Goal: Information Seeking & Learning: Learn about a topic

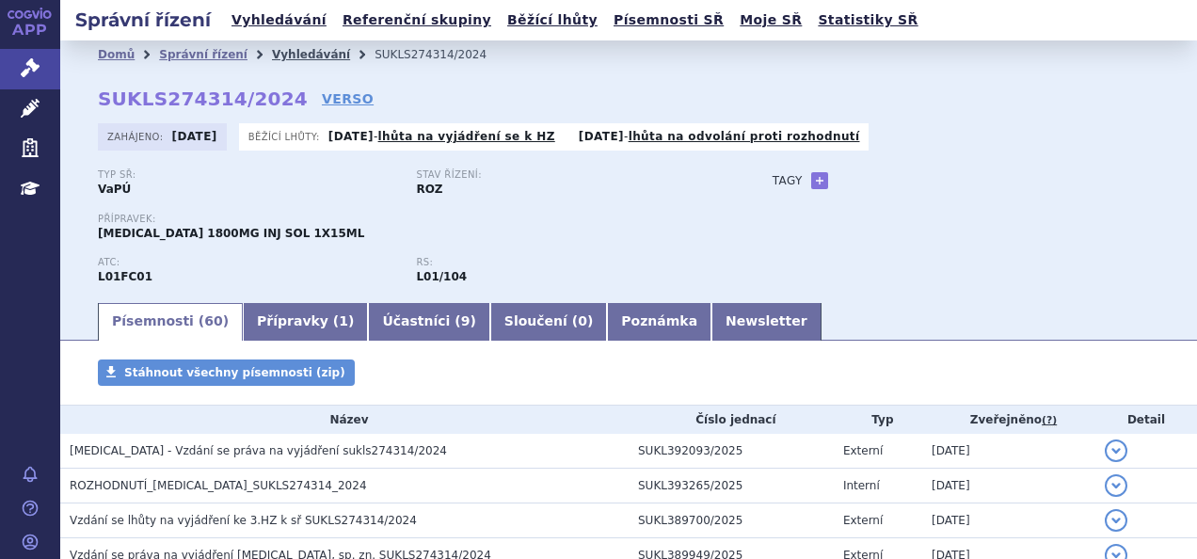
click at [286, 53] on link "Vyhledávání" at bounding box center [311, 54] width 78 height 13
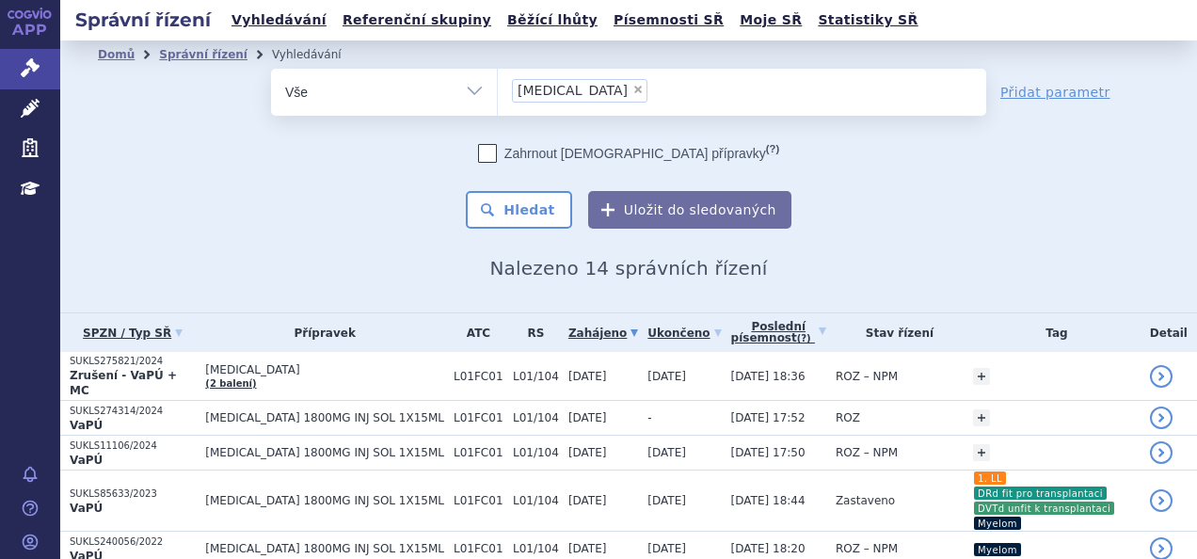
click at [632, 87] on span "×" at bounding box center [637, 89] width 11 height 11
click at [498, 87] on select "DARZALEX" at bounding box center [497, 91] width 1 height 47
select select
type input "he"
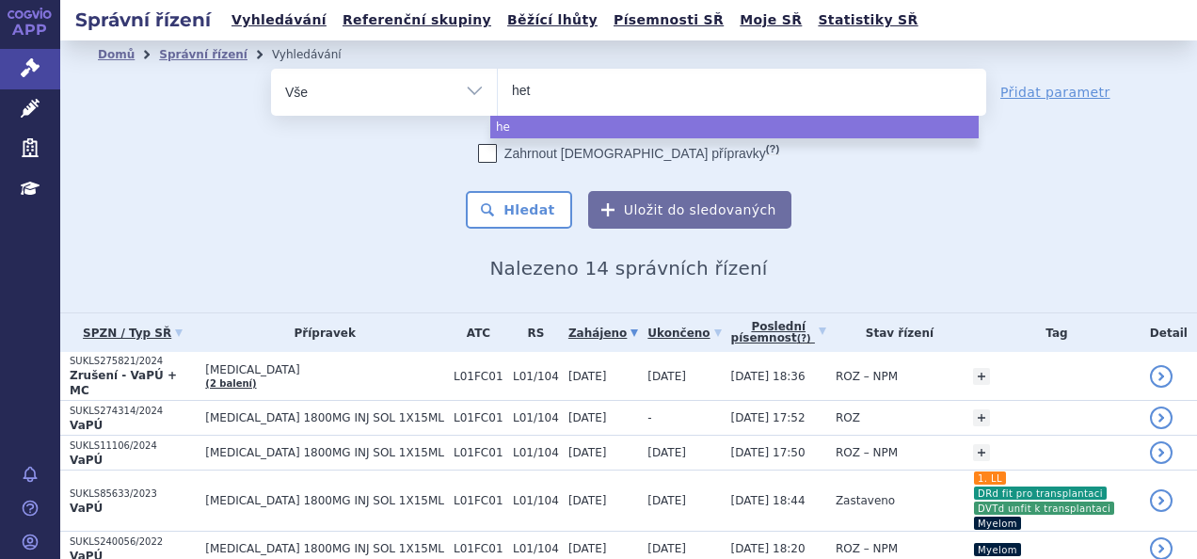
type input "hetr"
type input "hetron"
type input "hetronif"
type input "hetronifl"
type input "hetronifly"
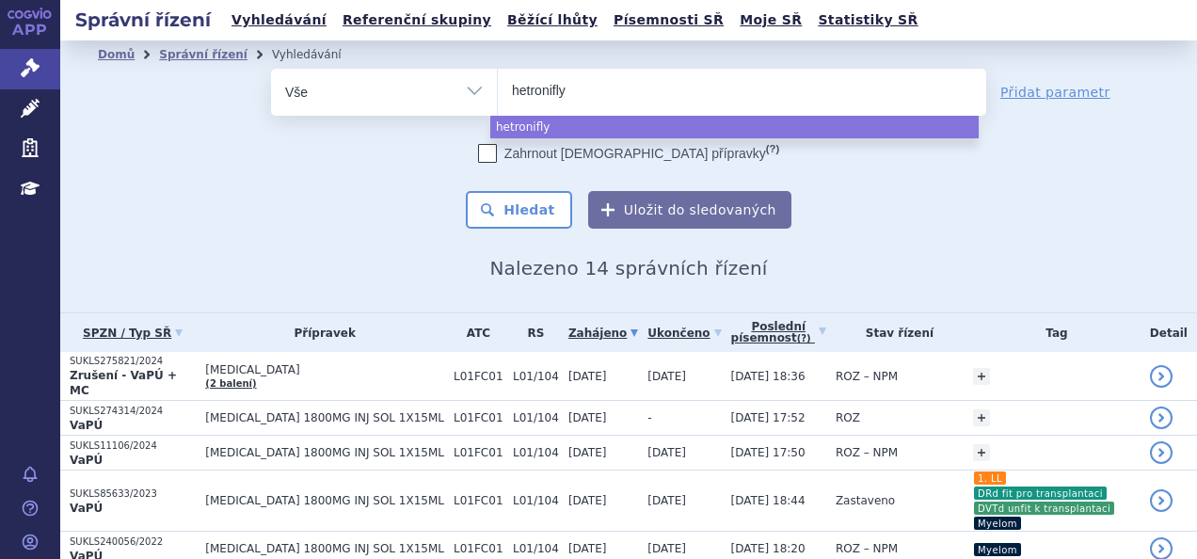
select select "hetronifly"
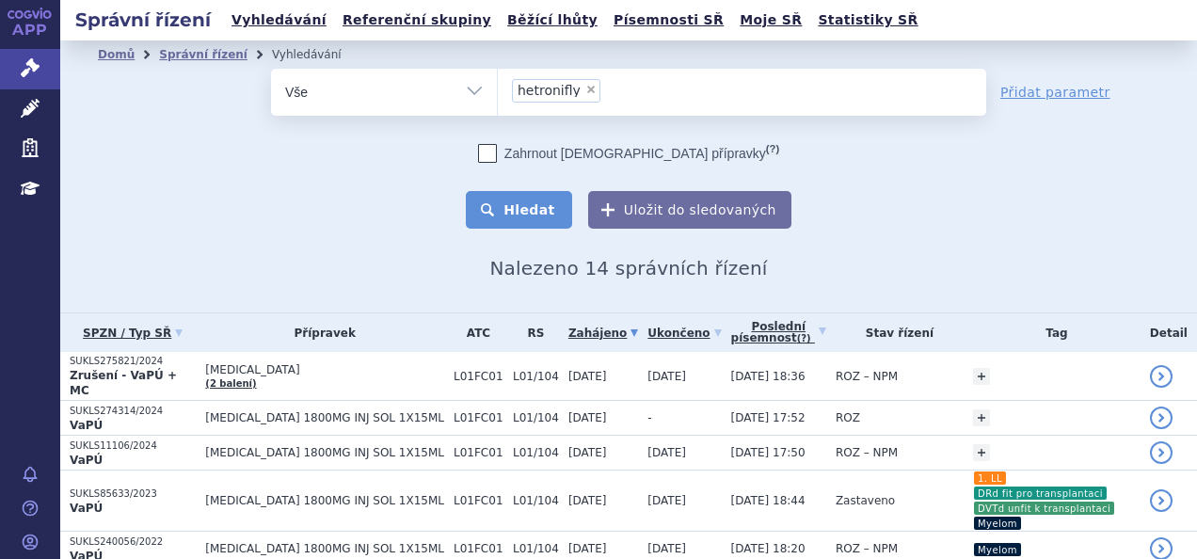
click at [536, 214] on button "Hledat" at bounding box center [519, 210] width 106 height 38
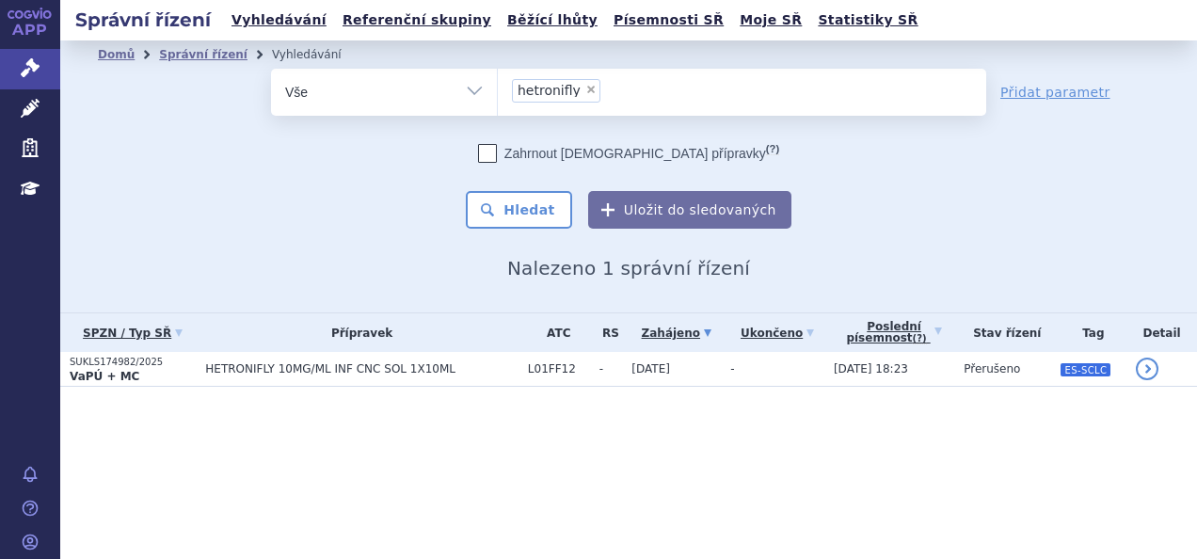
click at [303, 384] on td "HETRONIFLY 10MG/ML INF CNC SOL 1X10ML" at bounding box center [357, 369] width 323 height 35
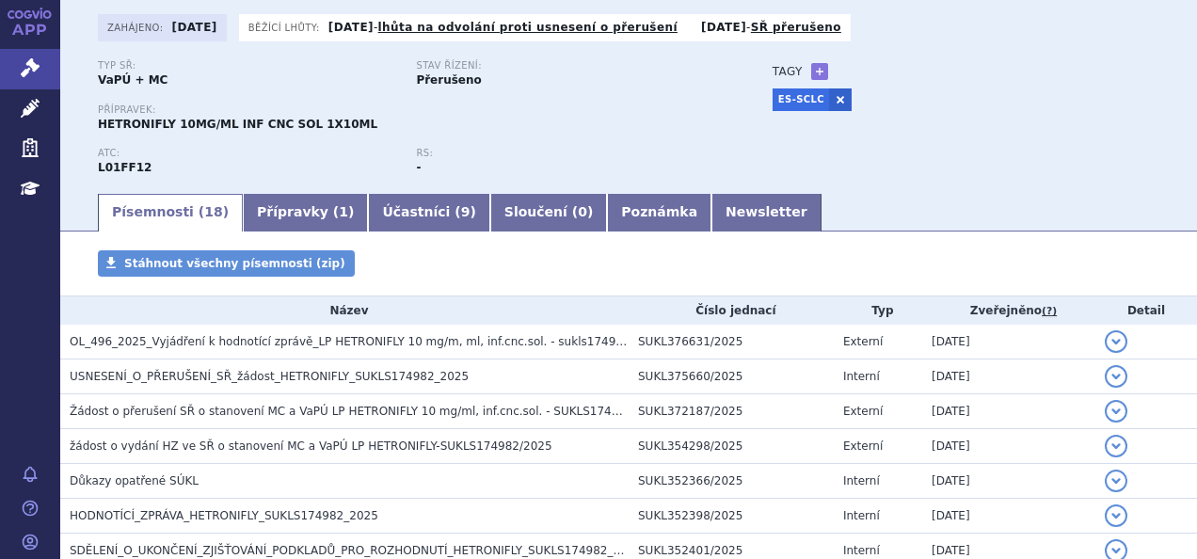
scroll to position [110, 0]
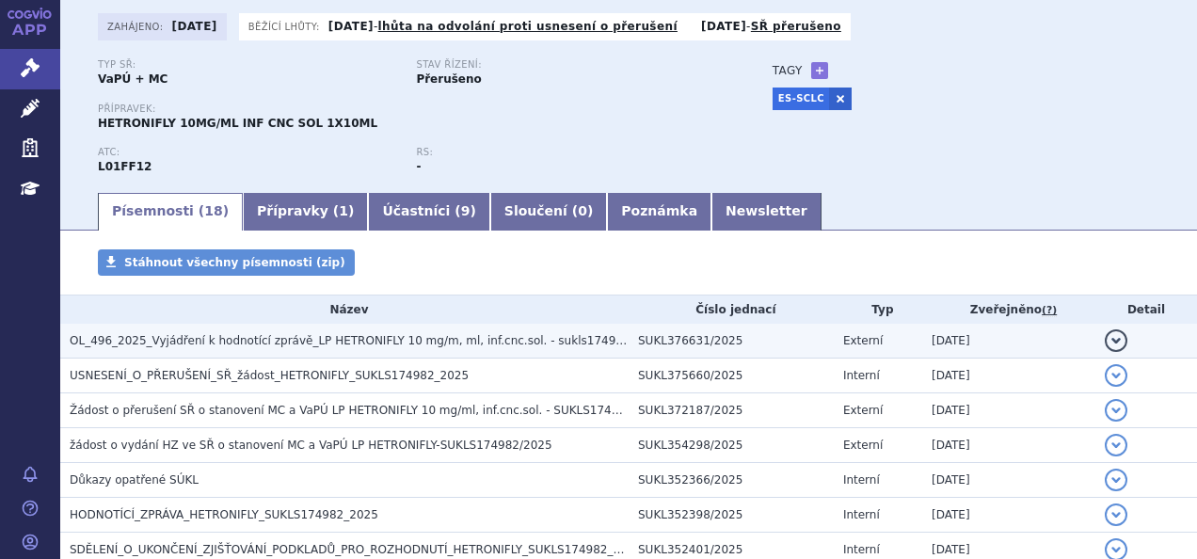
click at [320, 334] on span "OL_496_2025_Vyjádření k hodnotící zprávě_LP HETRONIFLY 10 mg/m, ml, inf.cnc.sol…" at bounding box center [366, 340] width 593 height 13
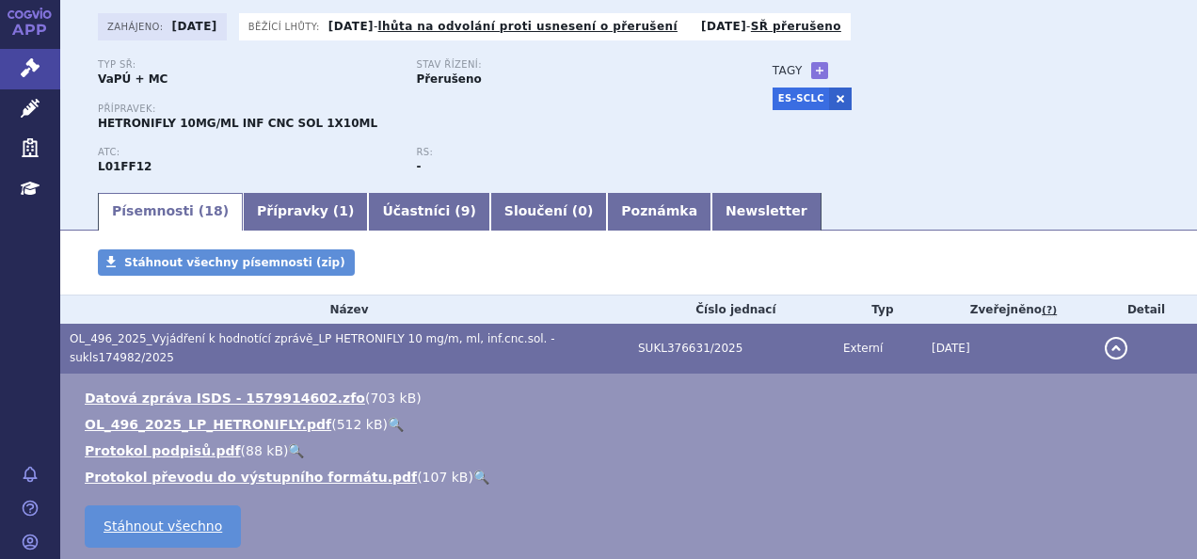
scroll to position [0, 0]
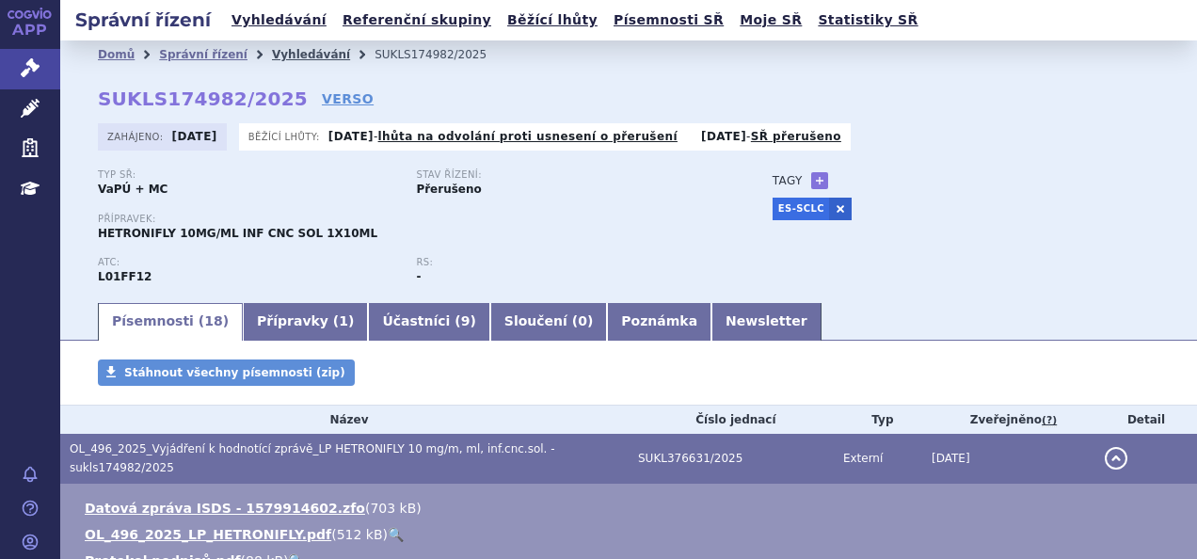
click at [272, 48] on link "Vyhledávání" at bounding box center [311, 54] width 78 height 13
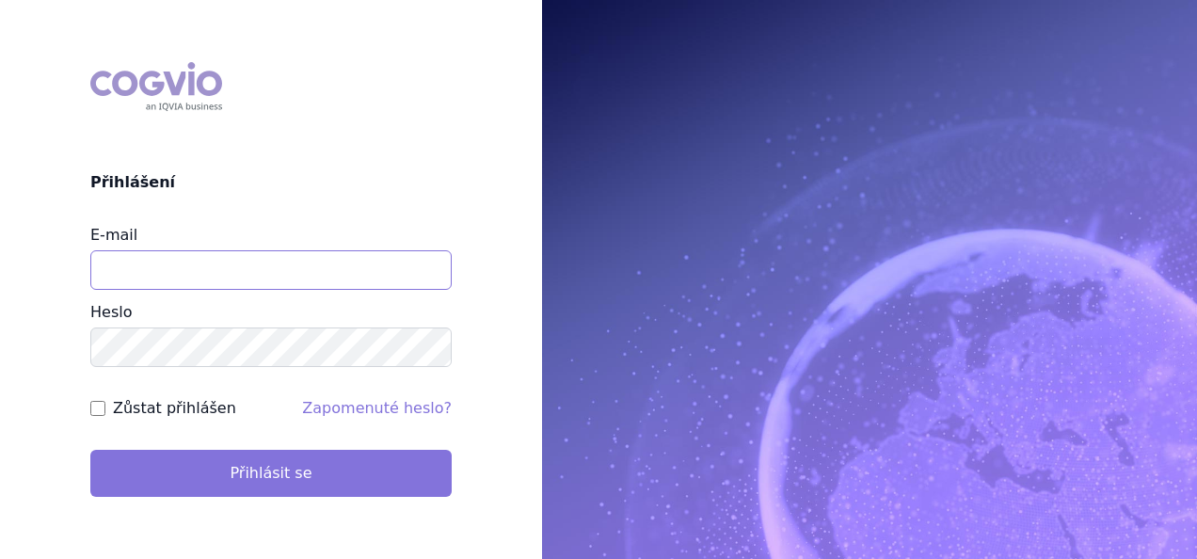
type input "[EMAIL_ADDRESS][DOMAIN_NAME]"
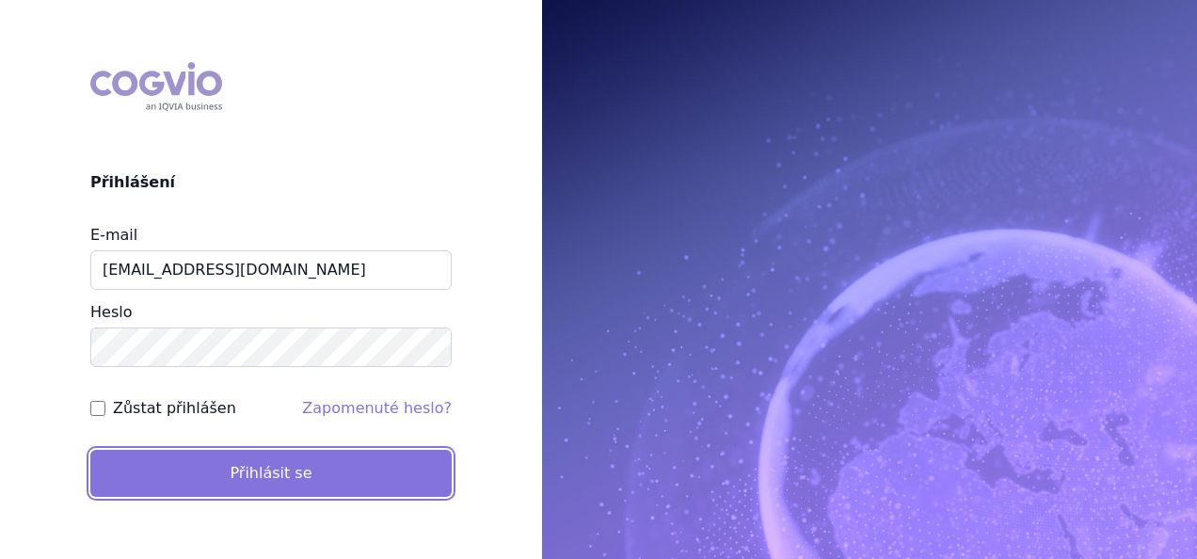
click at [312, 472] on button "Přihlásit se" at bounding box center [270, 473] width 361 height 47
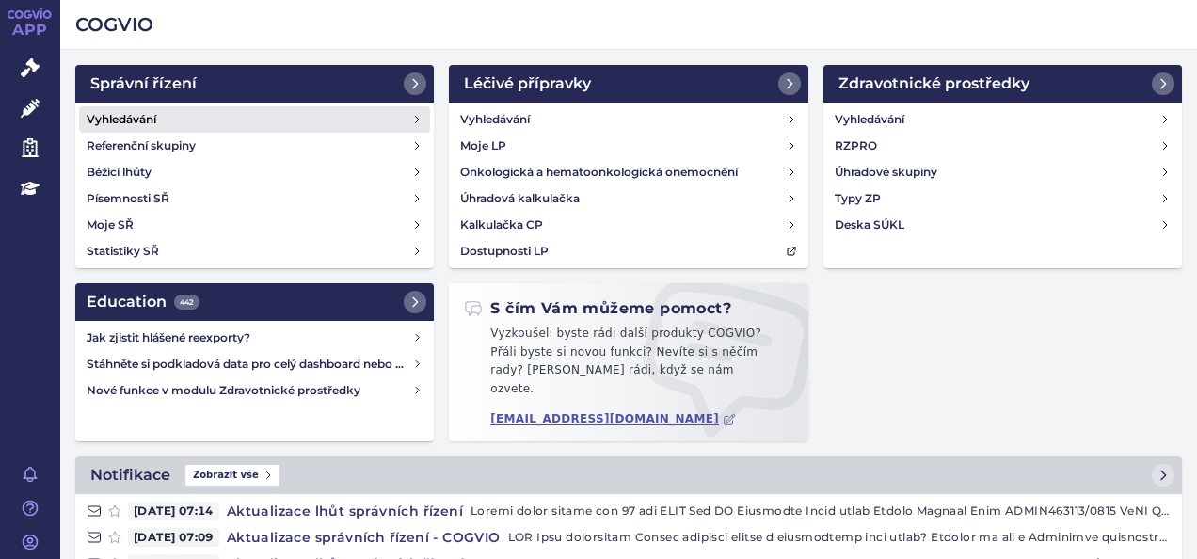
click at [293, 111] on link "Vyhledávání" at bounding box center [254, 119] width 351 height 26
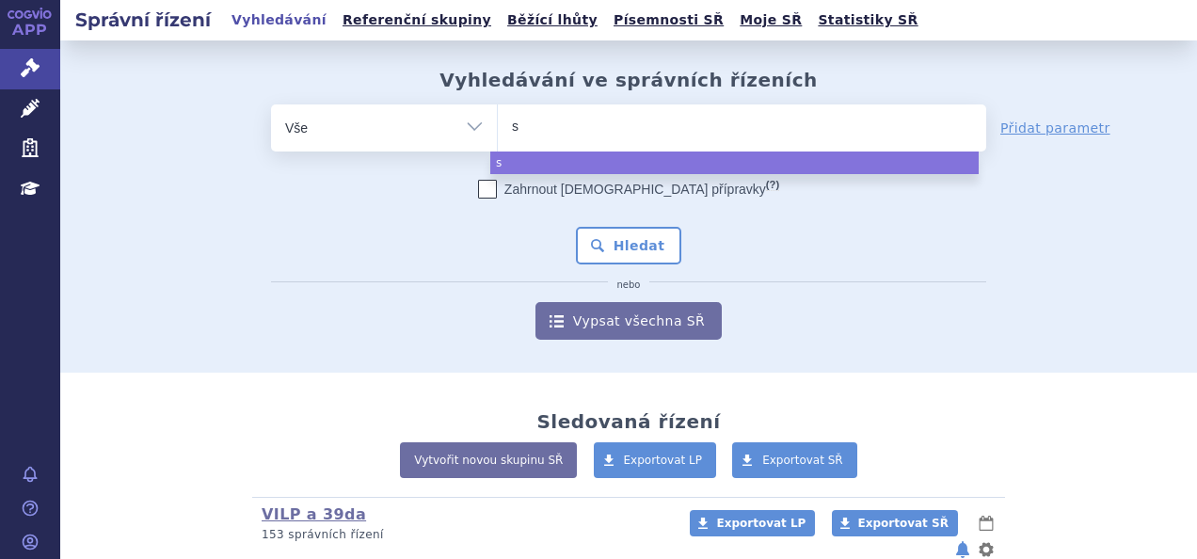
type input "si"
type input "sia"
type input "sial"
type input "siala"
type input "sialan"
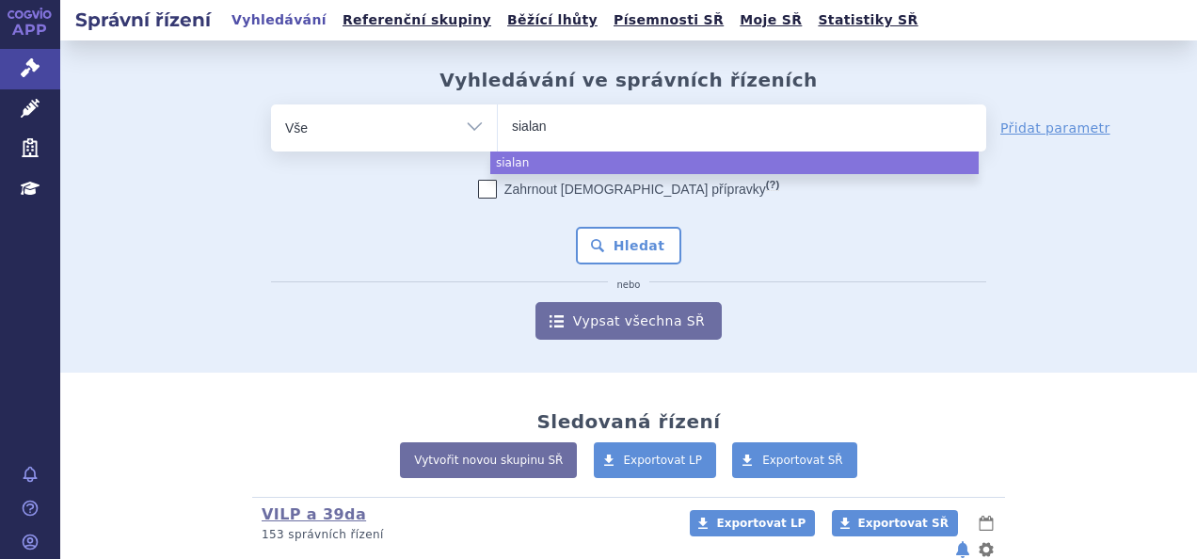
type input "sialana"
type input "sialanar"
select select "sialanar"
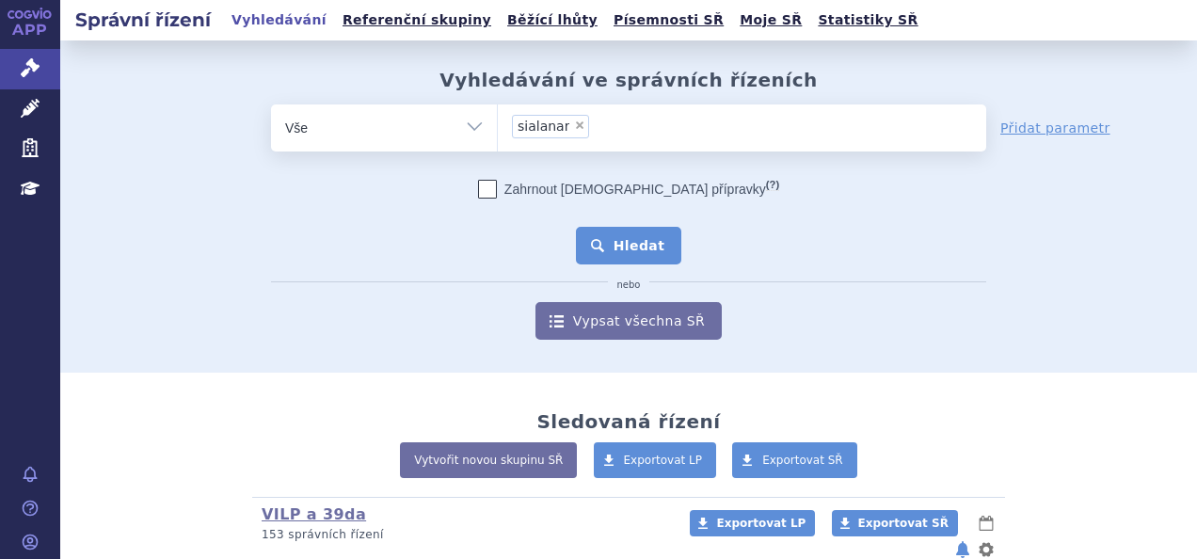
click at [640, 253] on button "Hledat" at bounding box center [629, 246] width 106 height 38
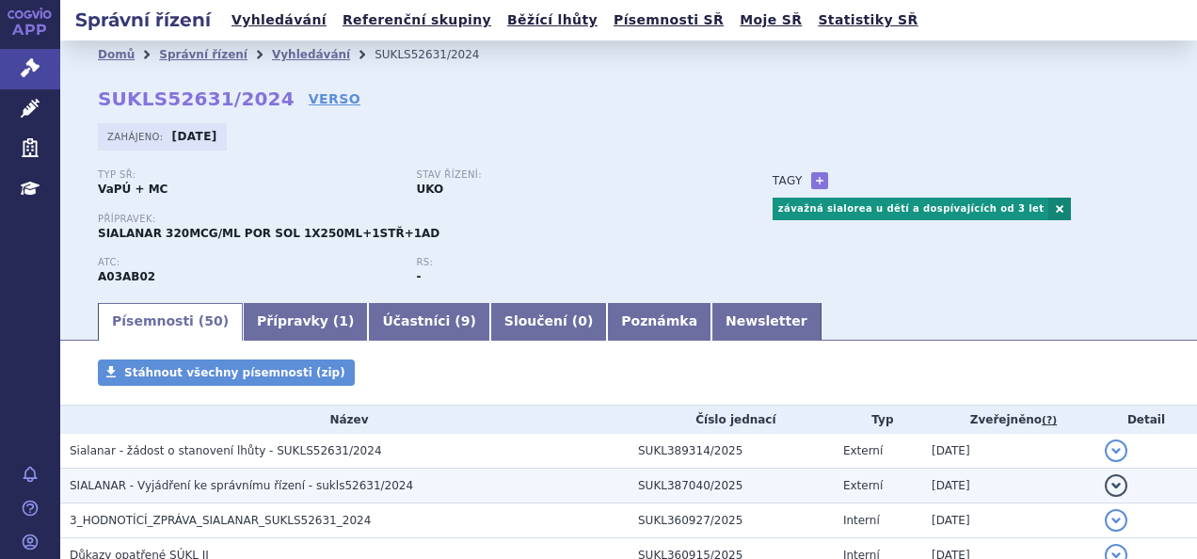
scroll to position [227, 0]
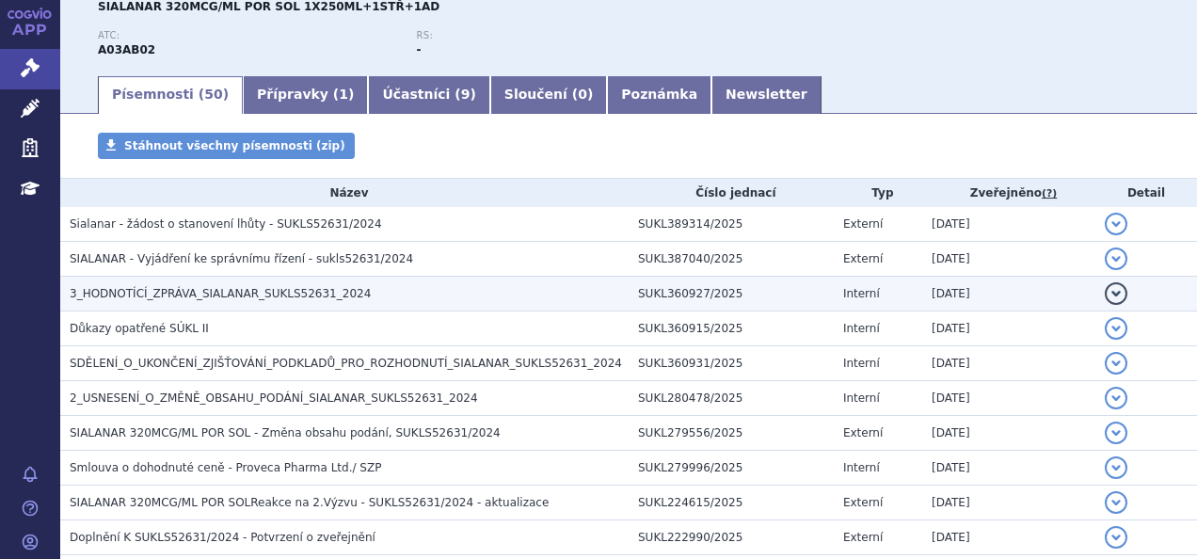
click at [286, 295] on span "3_HODNOTÍCÍ_ZPRÁVA_SIALANAR_SUKLS52631_2024" at bounding box center [220, 293] width 301 height 13
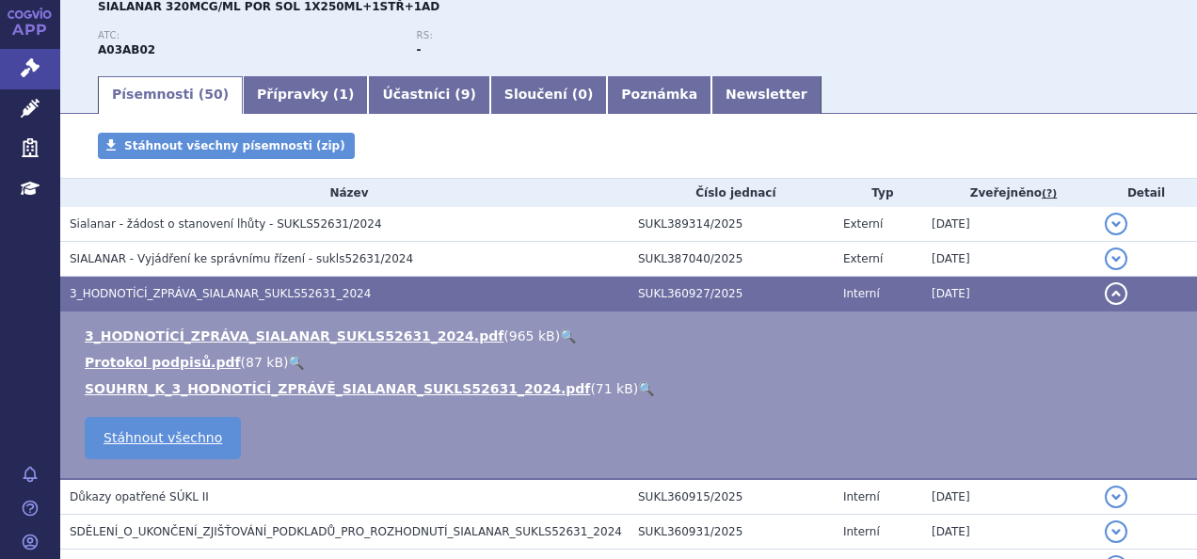
click at [560, 332] on link "🔍" at bounding box center [568, 335] width 16 height 15
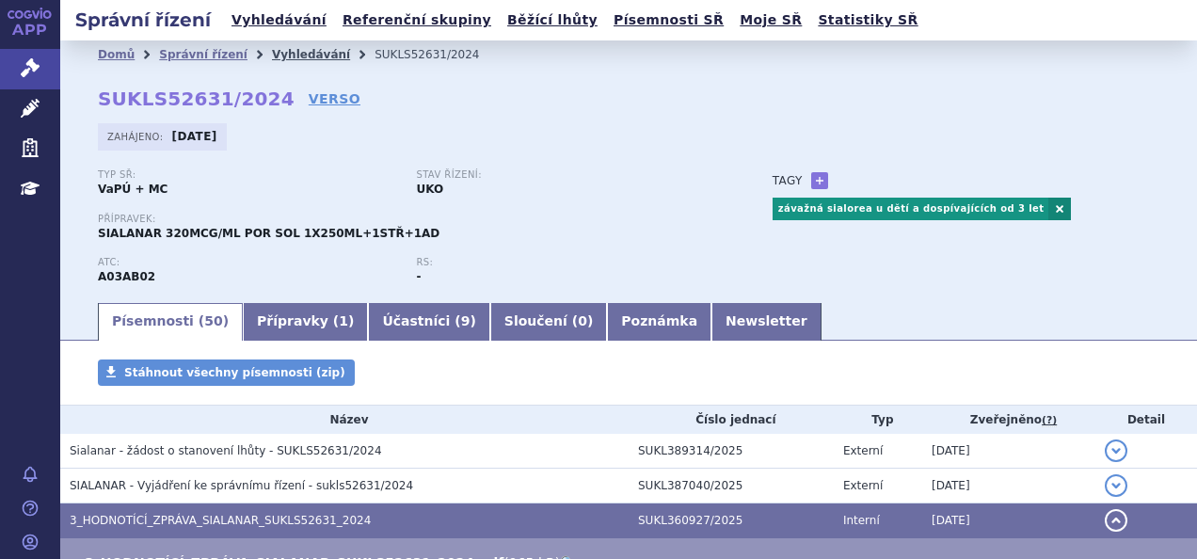
click at [290, 51] on link "Vyhledávání" at bounding box center [311, 54] width 78 height 13
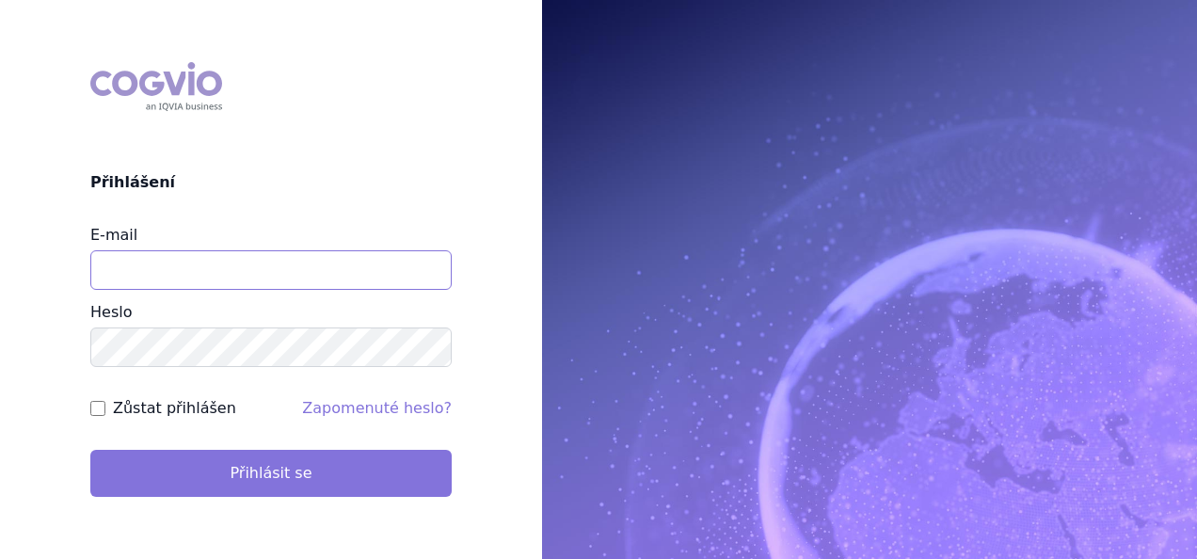
type input "[EMAIL_ADDRESS][DOMAIN_NAME]"
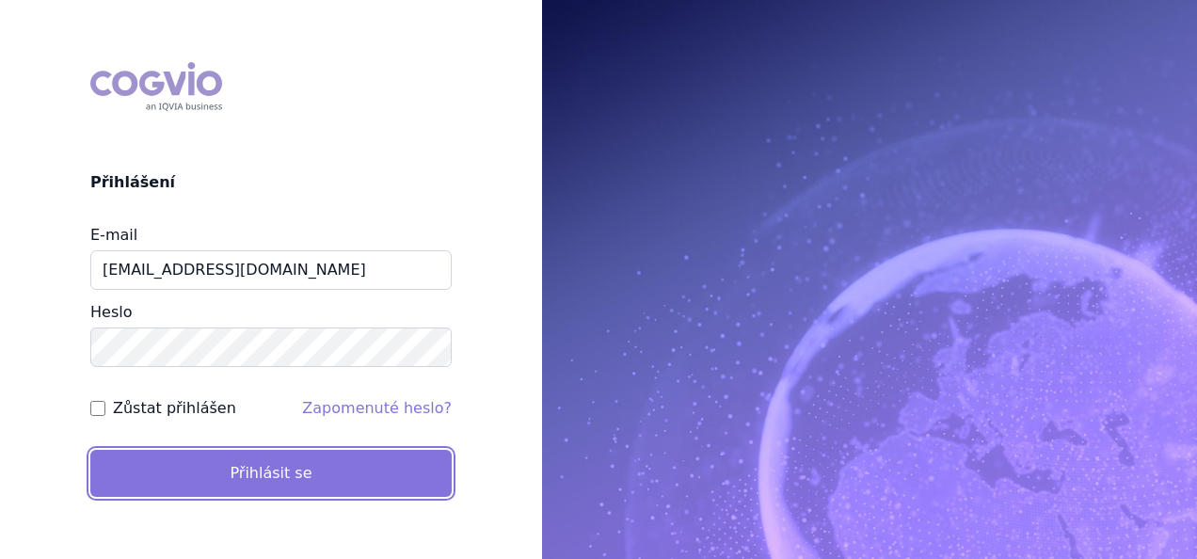
click at [346, 460] on button "Přihlásit se" at bounding box center [270, 473] width 361 height 47
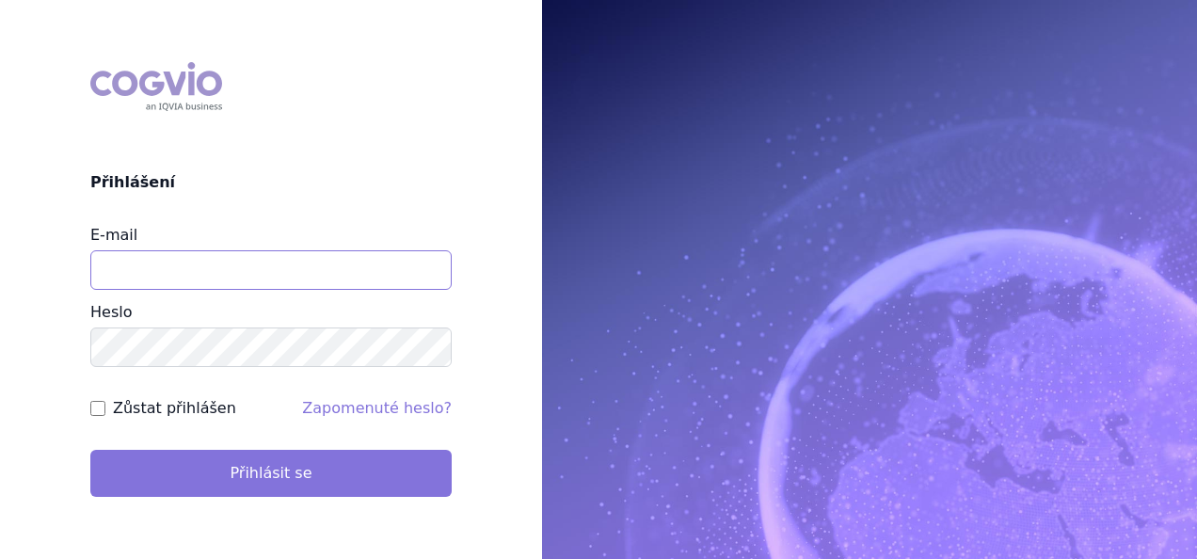
type input "[EMAIL_ADDRESS][DOMAIN_NAME]"
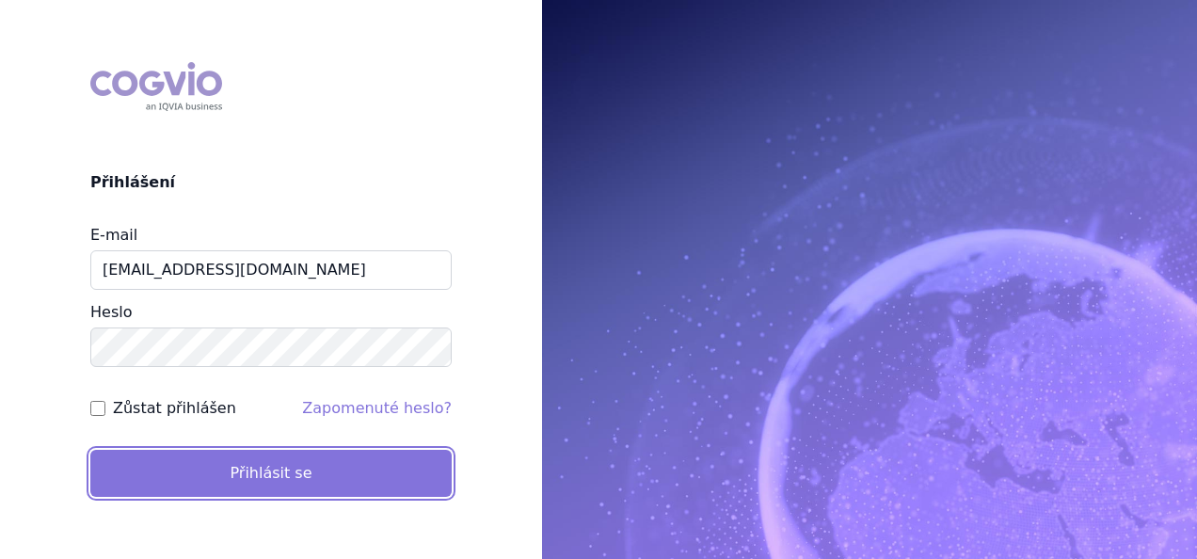
click at [337, 463] on button "Přihlásit se" at bounding box center [270, 473] width 361 height 47
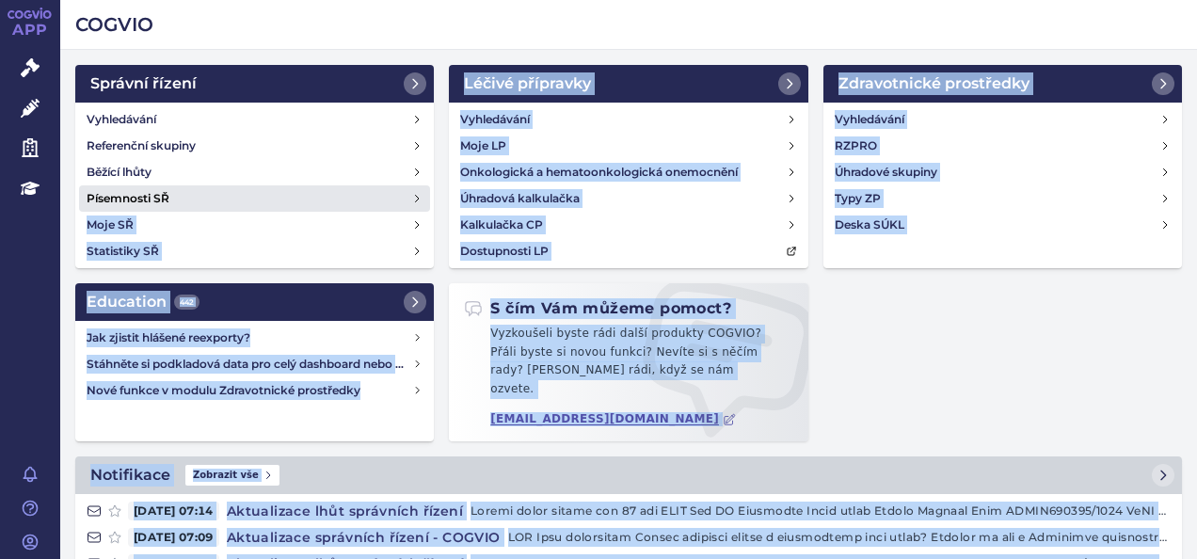
click at [357, 203] on div "COGVIO Správní řízení Vyhledávání Referenční skupiny Běžící lhůty Písemnosti SŘ…" at bounding box center [628, 279] width 1136 height 559
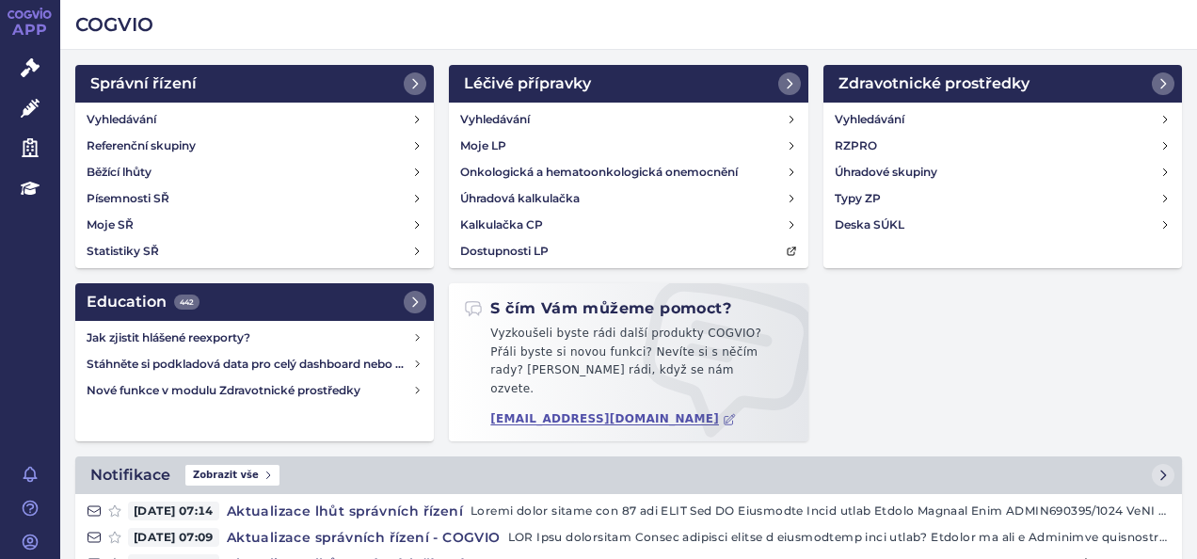
click at [357, 16] on h2 "COGVIO" at bounding box center [628, 24] width 1106 height 26
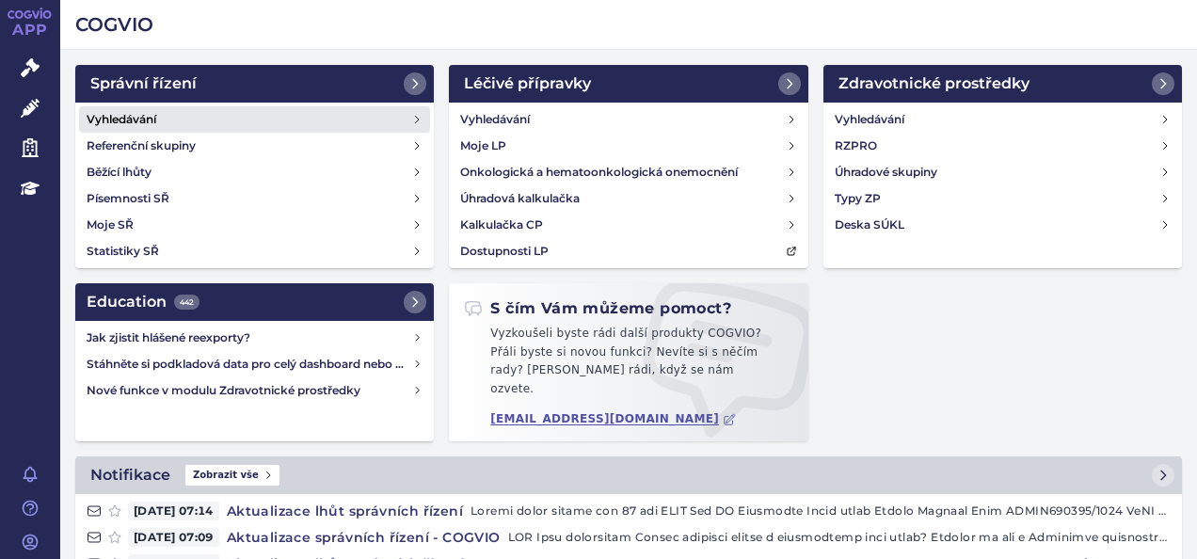
click at [382, 118] on link "Vyhledávání" at bounding box center [254, 119] width 351 height 26
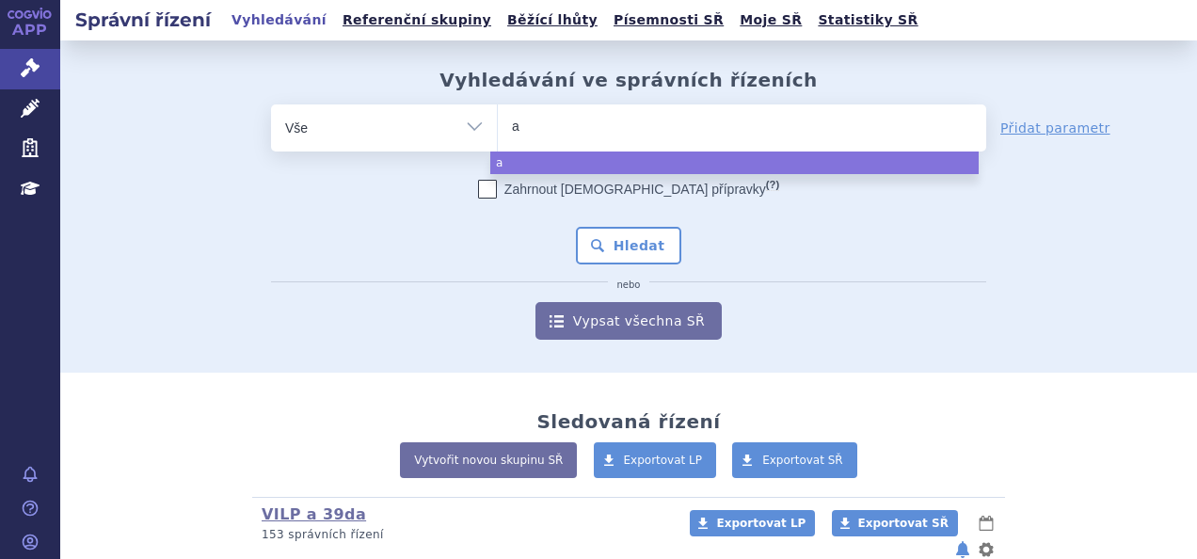
type input "ad"
type input "adc"
type input "adcet"
type input "adcetri"
type input "[MEDICAL_DATA]"
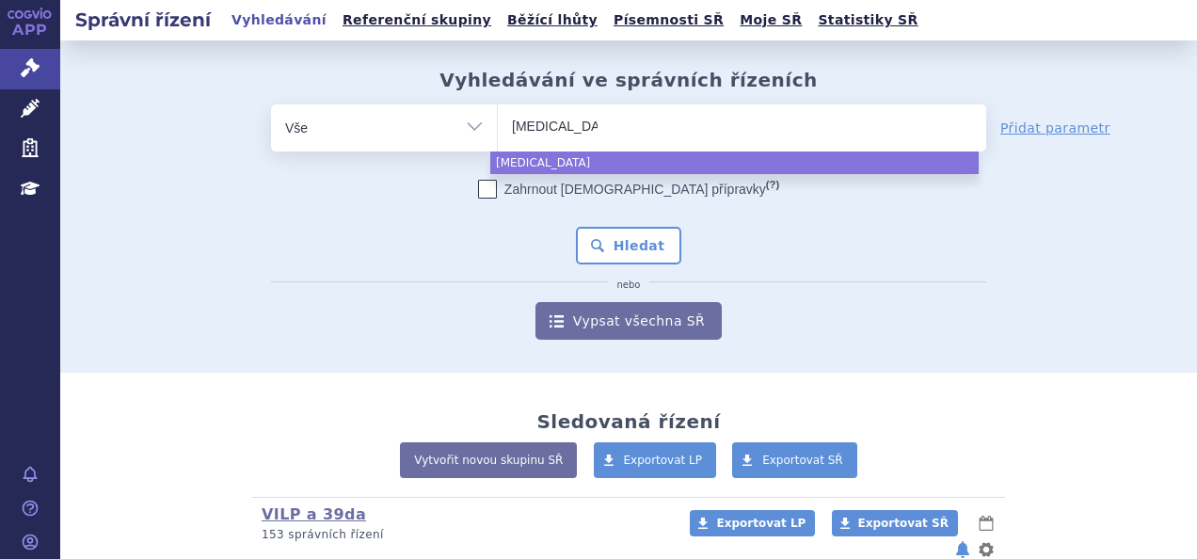
select select "[MEDICAL_DATA]"
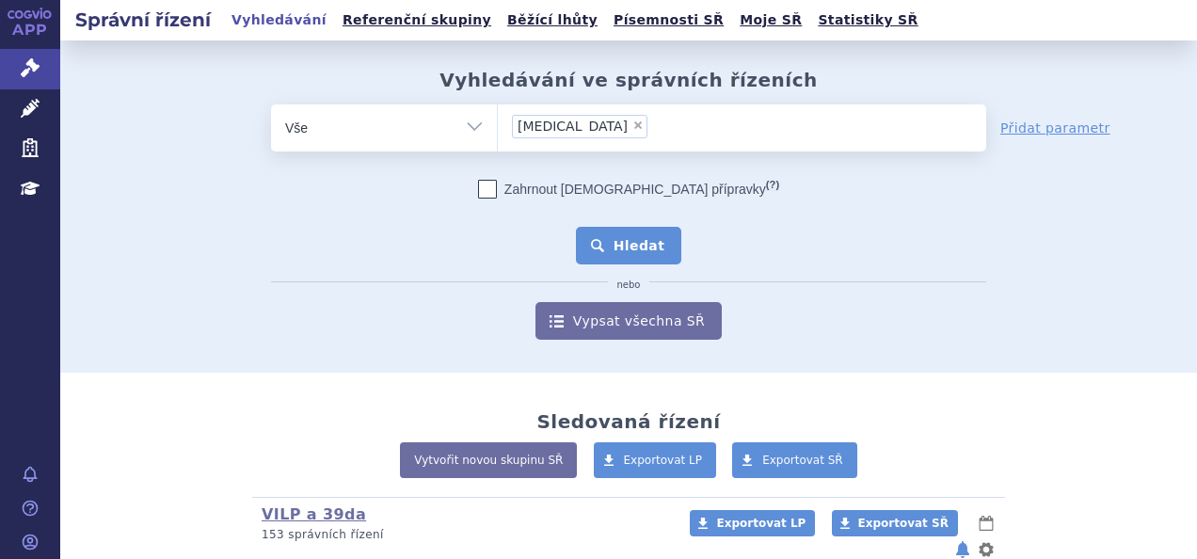
click at [614, 230] on button "Hledat" at bounding box center [629, 246] width 106 height 38
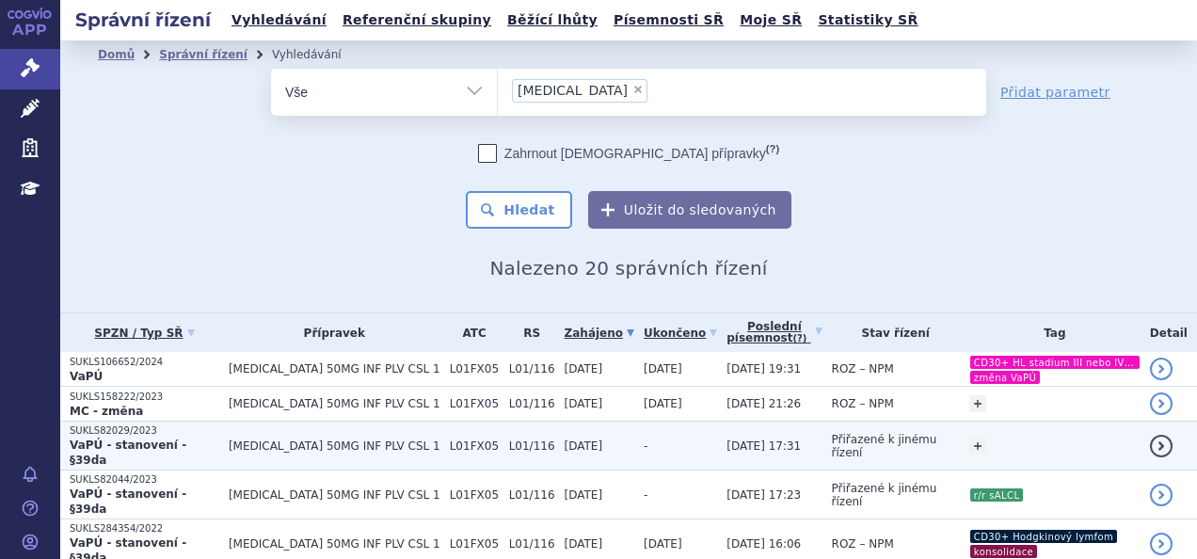
click at [243, 439] on span "ADCETRIS 50MG INF PLV CSL 1" at bounding box center [335, 445] width 212 height 13
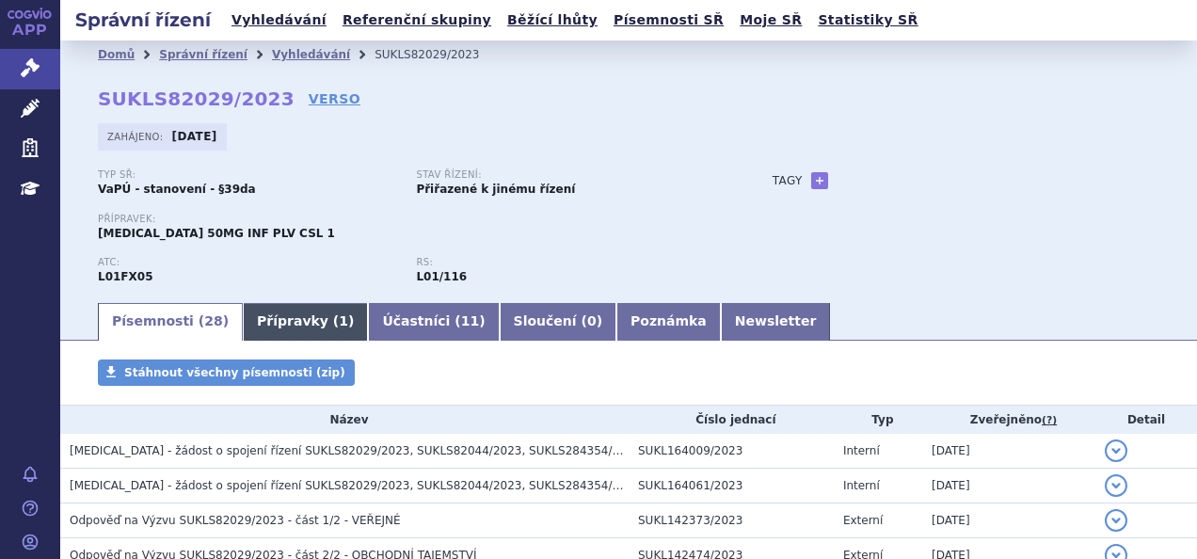
click at [299, 320] on link "Přípravky ( 1 )" at bounding box center [305, 322] width 125 height 38
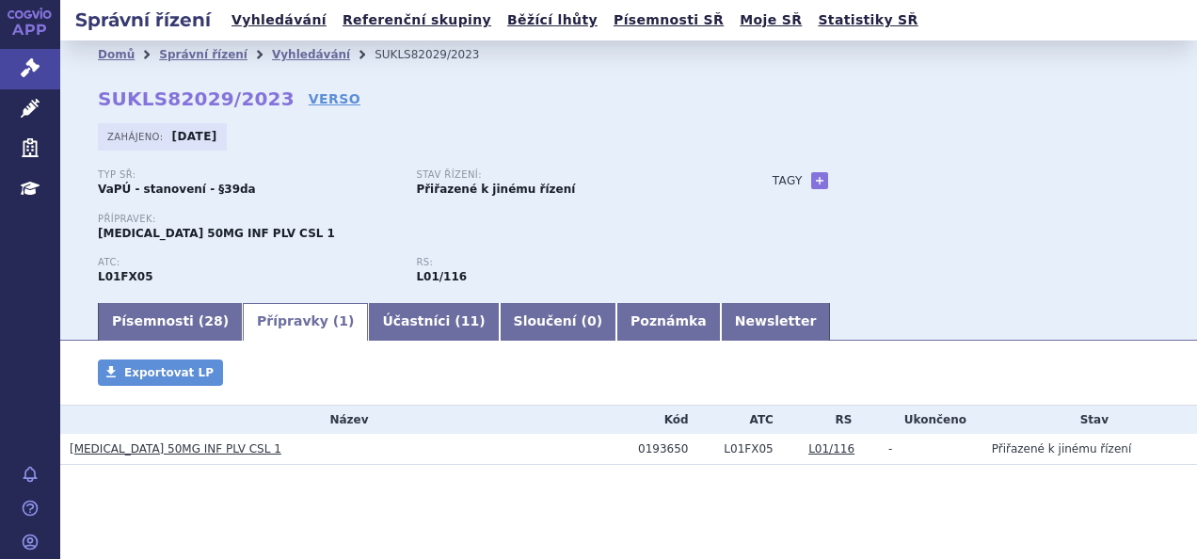
click at [193, 454] on link "[MEDICAL_DATA] 50MG INF PLV CSL 1" at bounding box center [176, 448] width 212 height 13
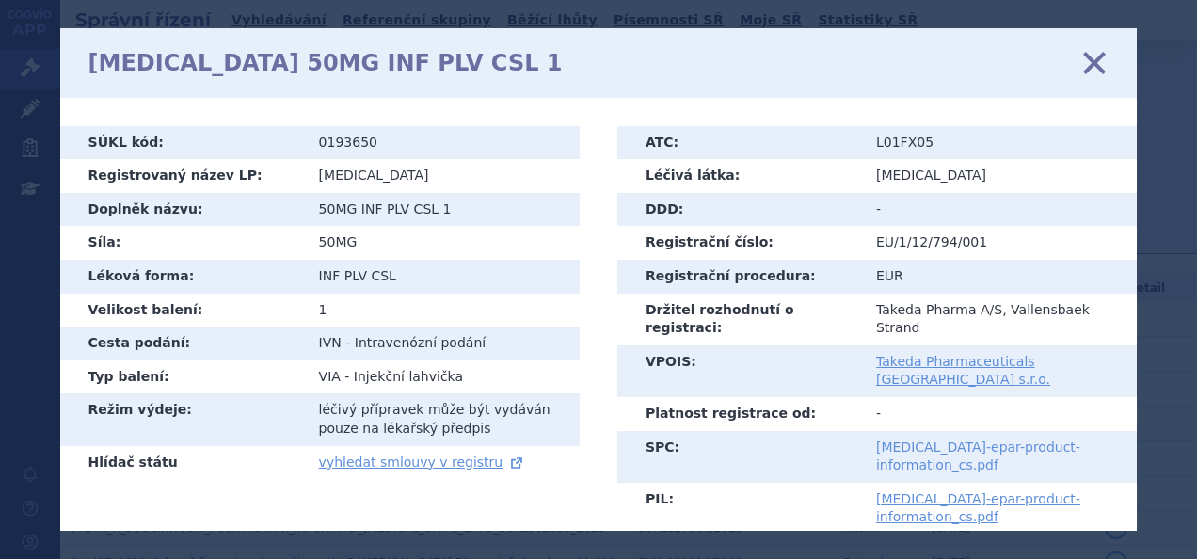
click at [915, 439] on link "adcetris-epar-product-information_cs.pdf" at bounding box center [978, 456] width 204 height 34
click at [1084, 62] on icon at bounding box center [1094, 62] width 40 height 40
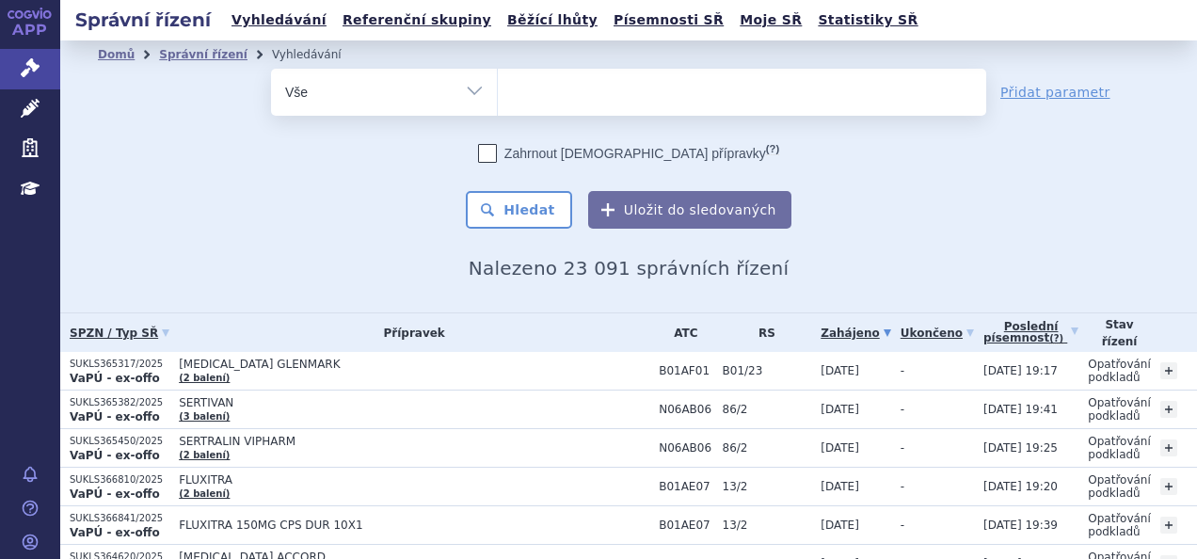
click at [540, 90] on ul at bounding box center [742, 89] width 488 height 40
click at [498, 90] on select at bounding box center [497, 91] width 1 height 47
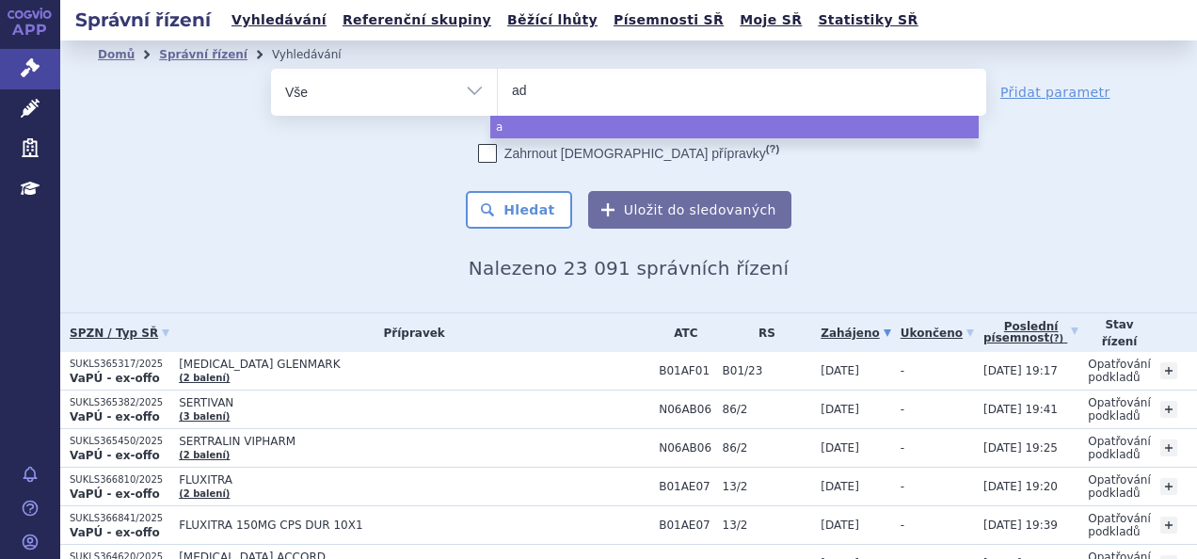
type input "adc"
type input "adcet"
type input "adcetri"
type input "adcetris"
select select "adcetris"
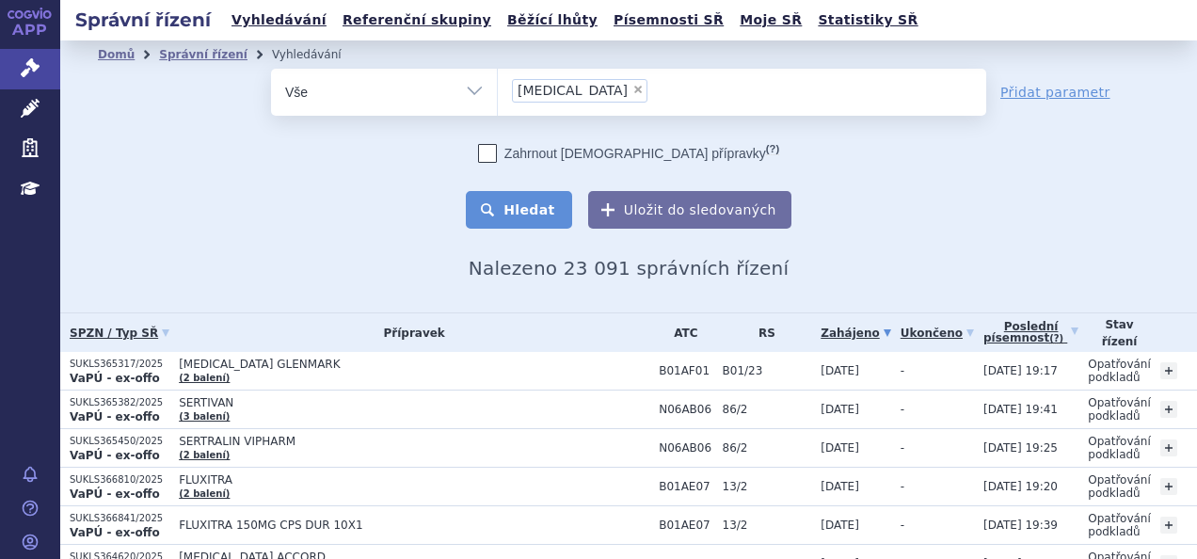
click at [522, 208] on button "Hledat" at bounding box center [519, 210] width 106 height 38
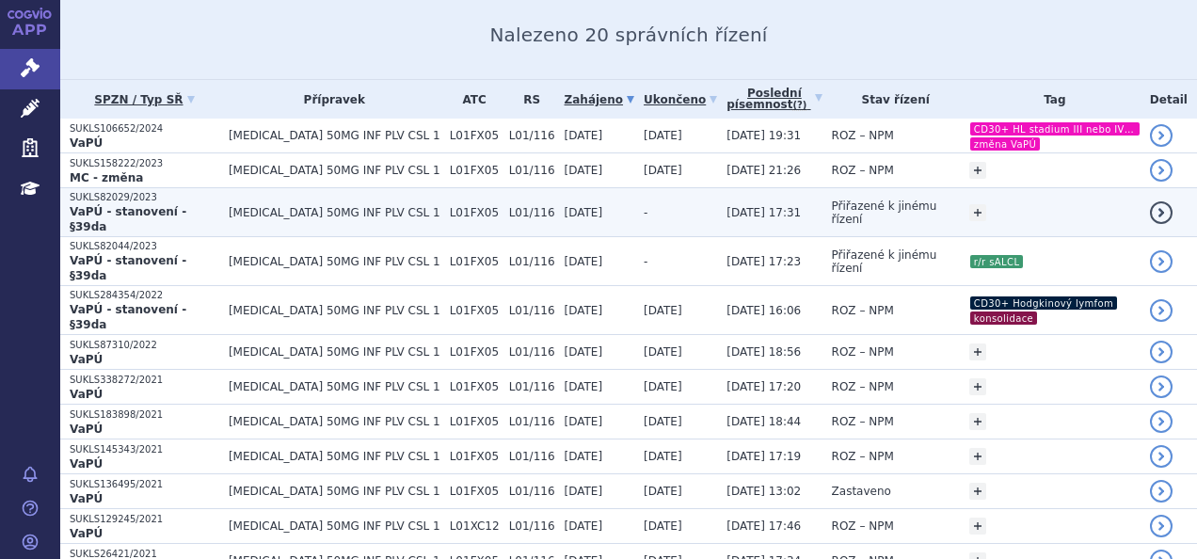
scroll to position [234, 0]
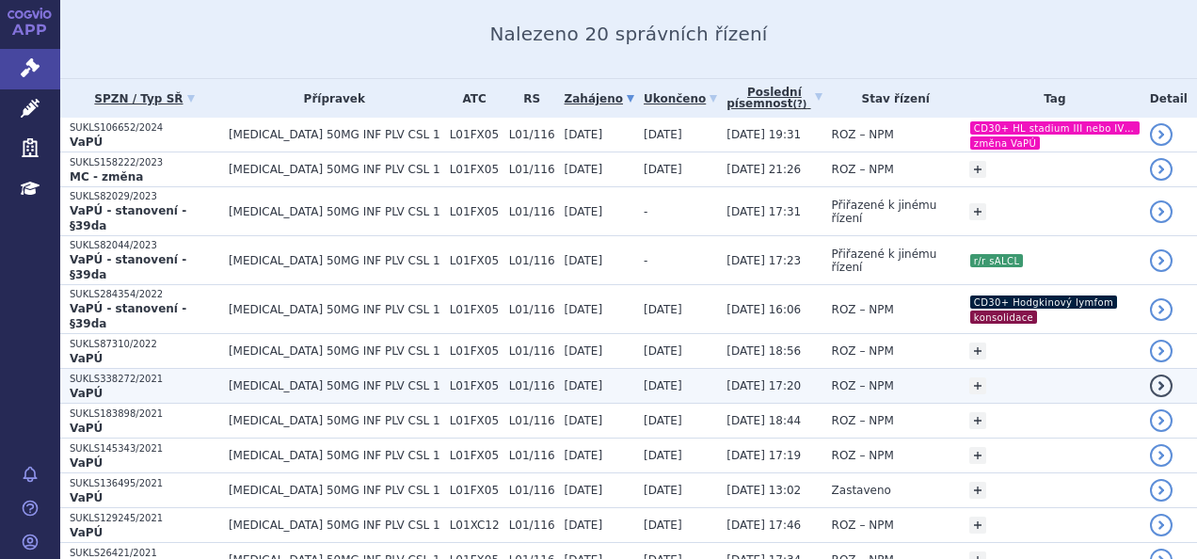
click at [440, 369] on td "L01FX05" at bounding box center [469, 386] width 59 height 35
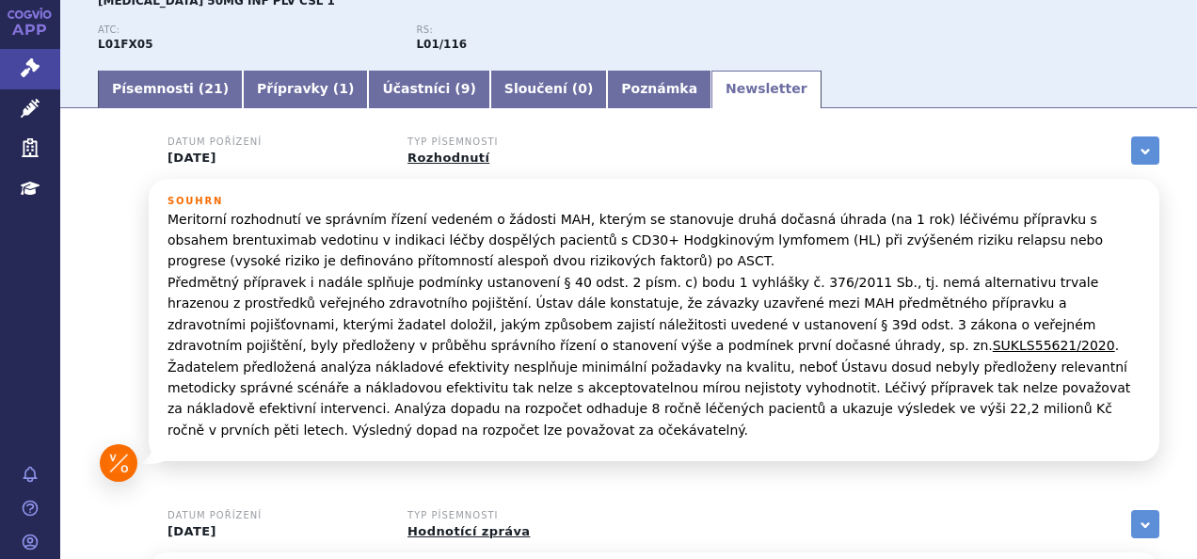
scroll to position [233, 0]
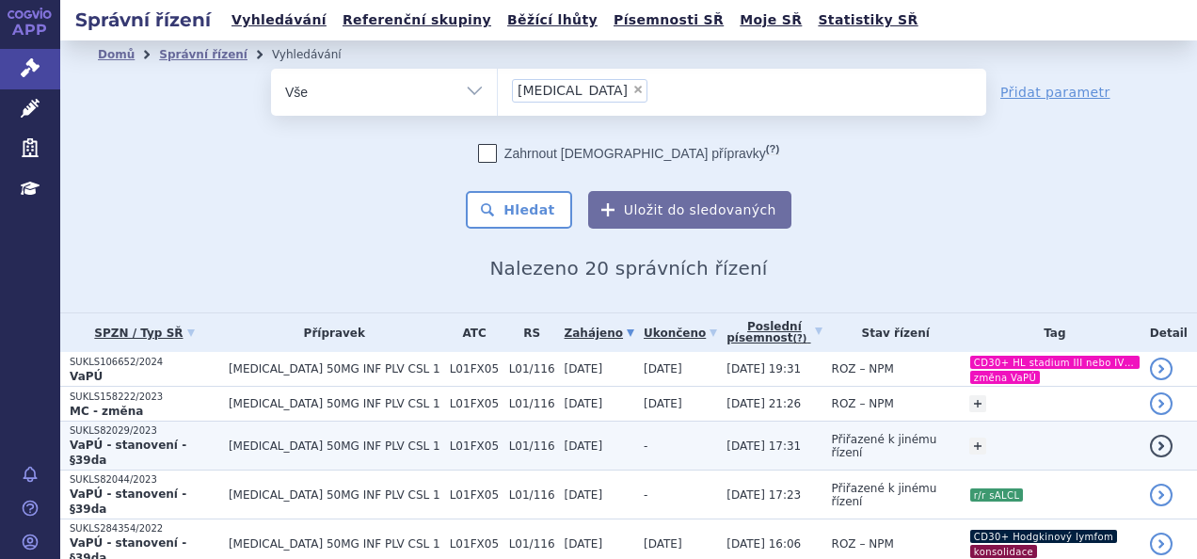
scroll to position [187, 0]
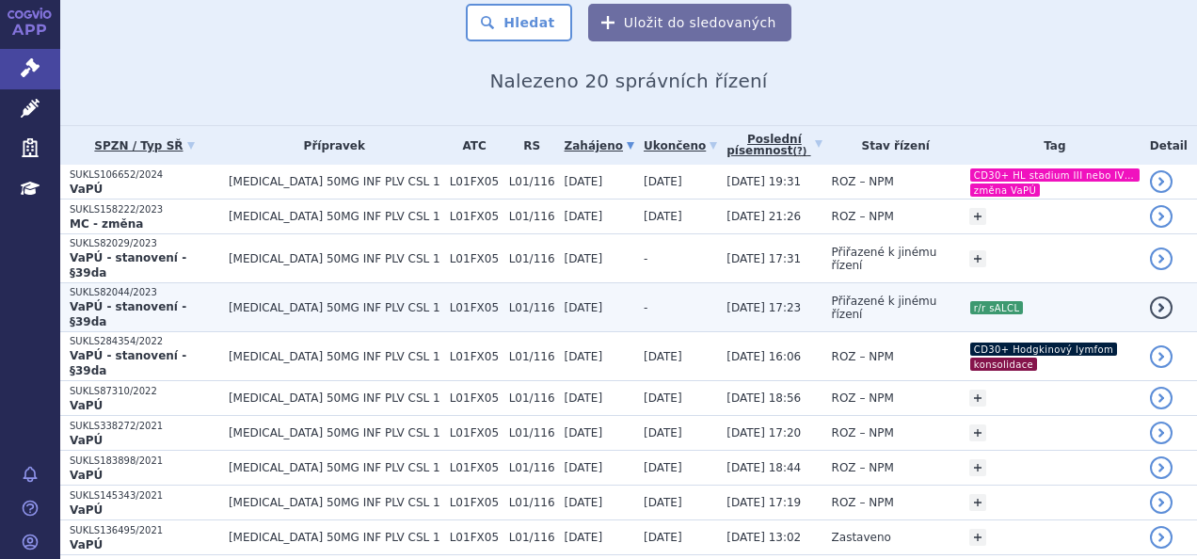
click at [638, 283] on td "-" at bounding box center [675, 307] width 83 height 49
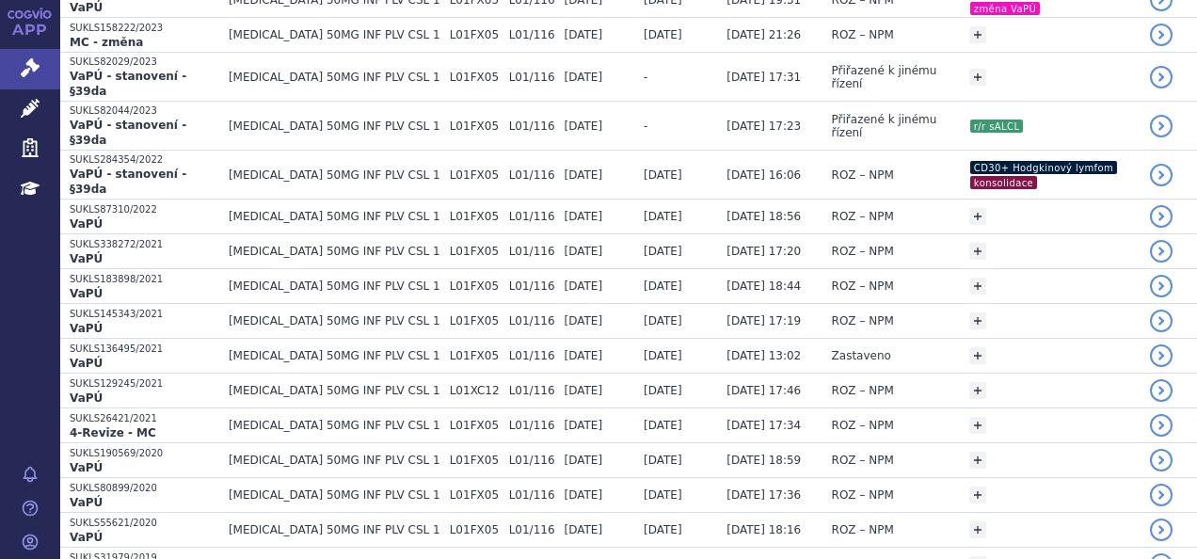
scroll to position [370, 0]
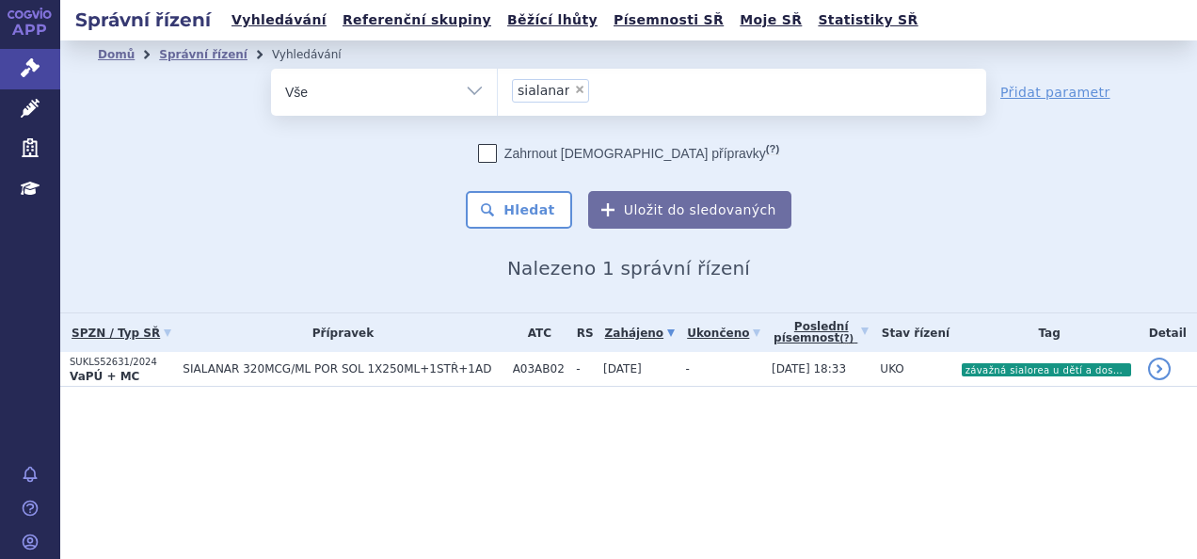
click at [574, 87] on span "×" at bounding box center [579, 89] width 11 height 11
click at [498, 87] on select "sialanar" at bounding box center [497, 91] width 1 height 47
select select
click at [570, 87] on ul at bounding box center [742, 89] width 488 height 40
click at [498, 87] on select "sialanar" at bounding box center [497, 91] width 1 height 47
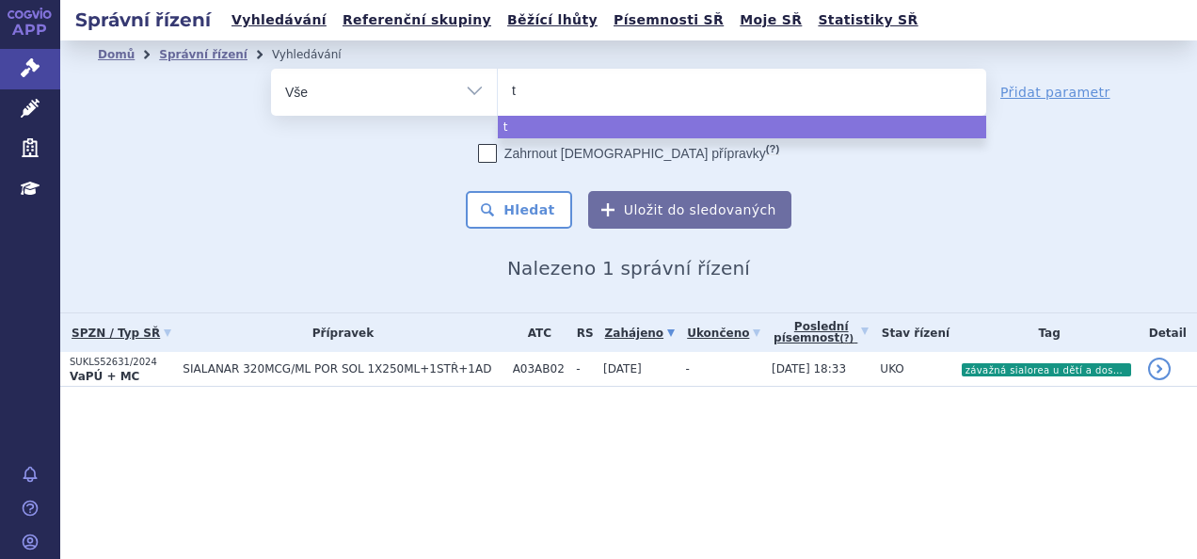
type input "ta"
type input "tav"
type input "tavn"
type input "tavne"
type input "tavneo"
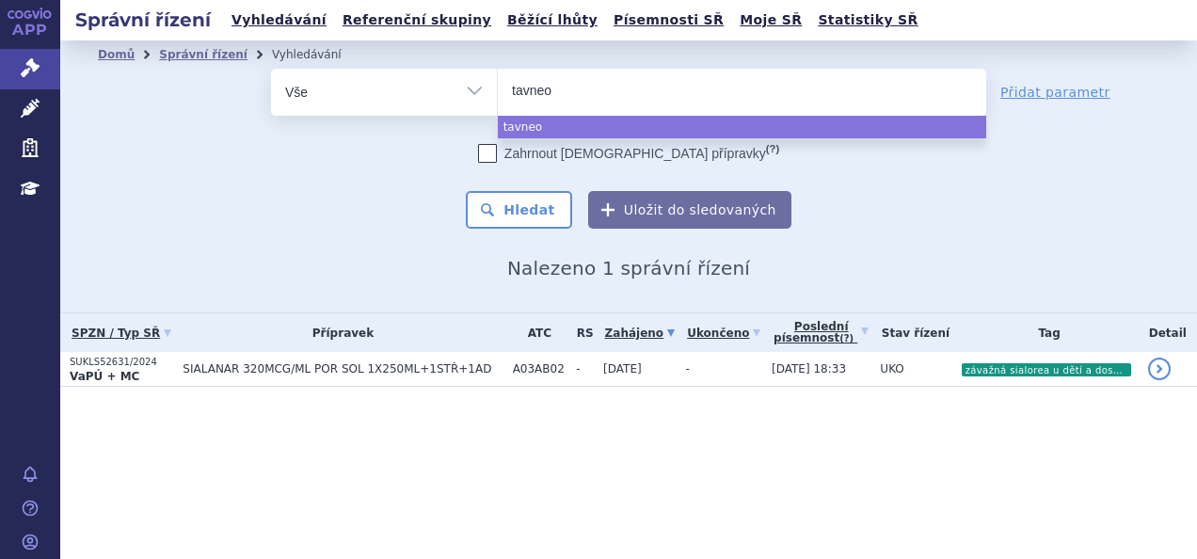
type input "tavneos"
select select "tavneos"
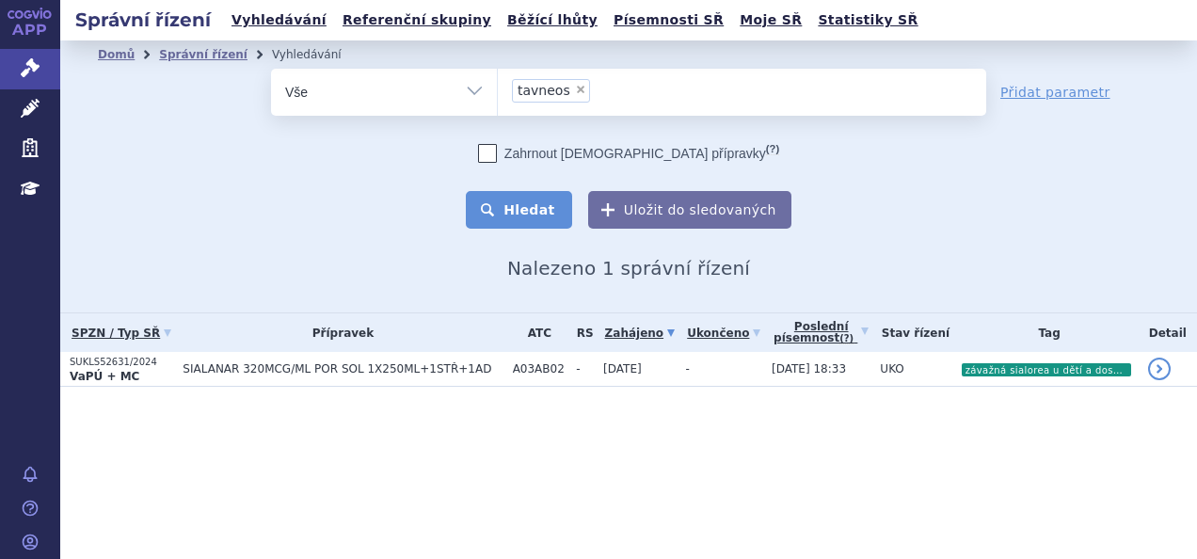
click at [525, 214] on button "Hledat" at bounding box center [519, 210] width 106 height 38
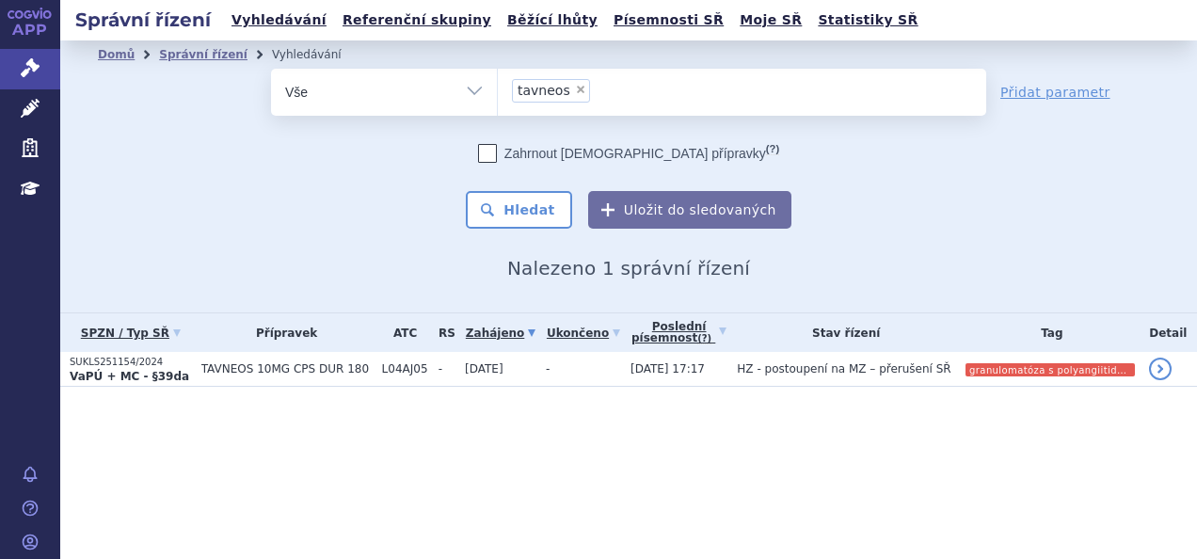
click at [221, 371] on span "TAVNEOS 10MG CPS DUR 180" at bounding box center [286, 368] width 171 height 13
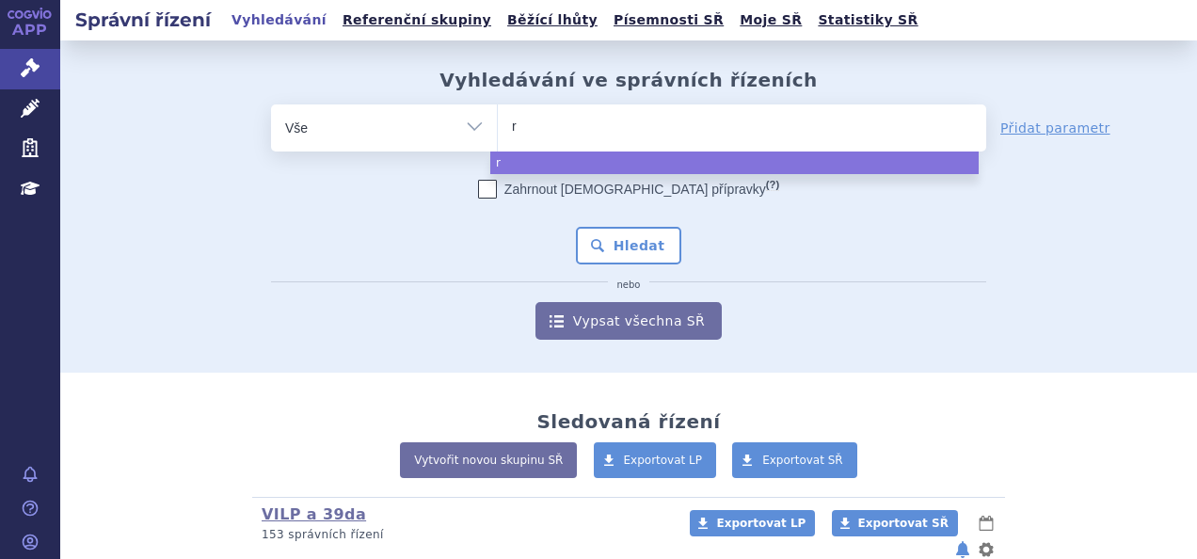
type input "ra"
type input "ram"
type input "ra"
type input "rai"
type input "ra"
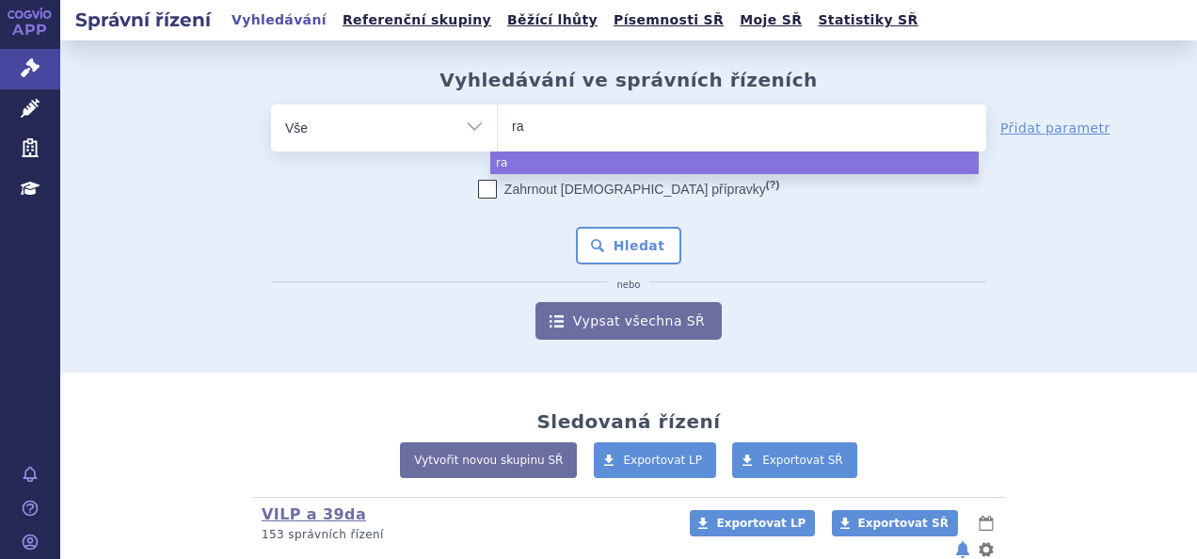
type input "ran"
type input "rani"
type input "ranivi"
type input "ranivis"
type input "ranivisio"
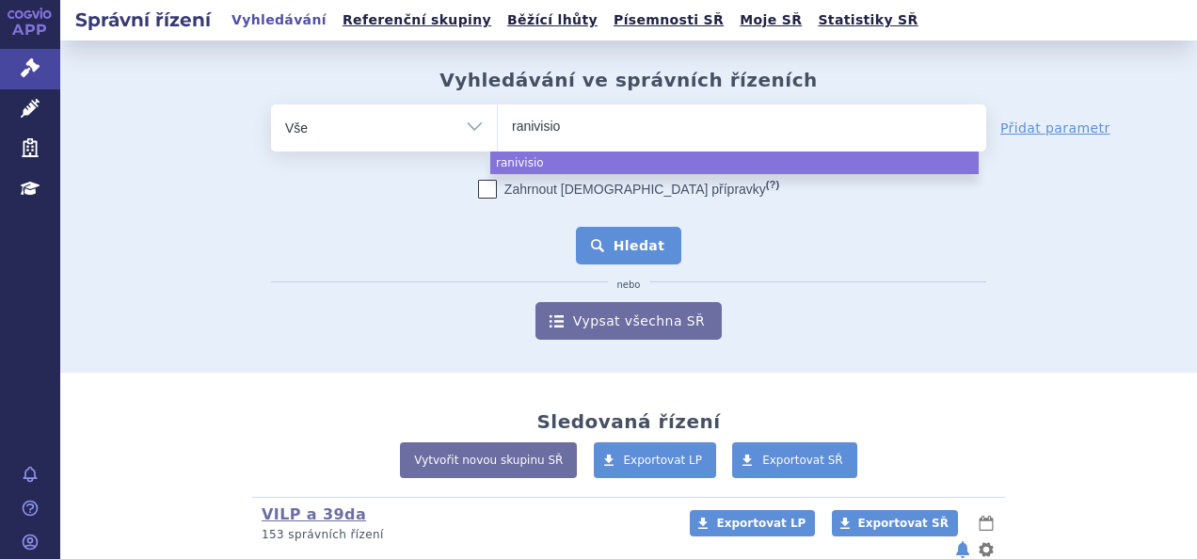
select select "ranivisio"
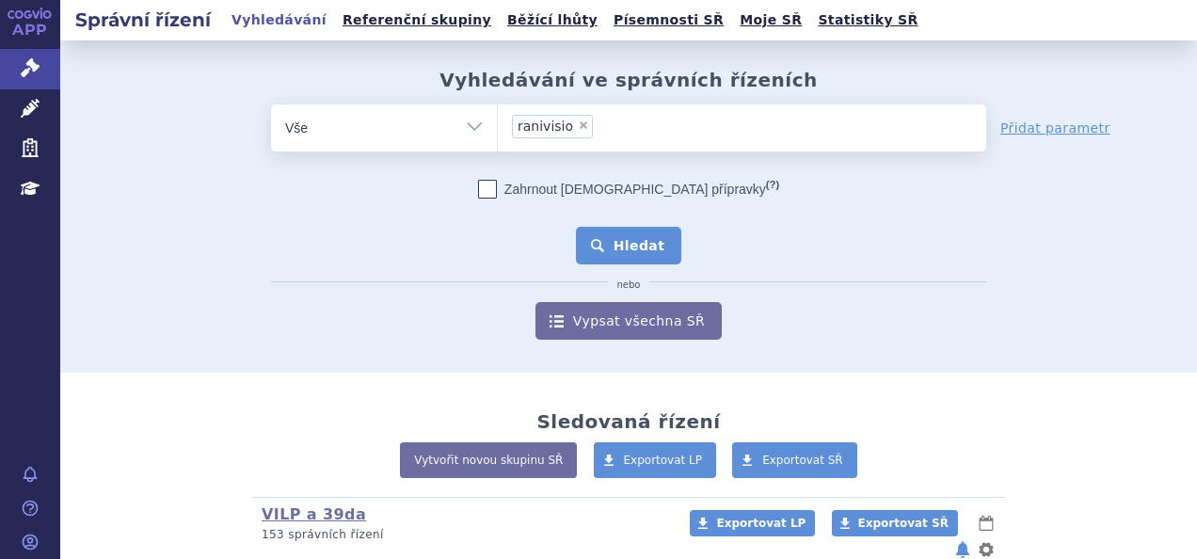
click at [609, 241] on button "Hledat" at bounding box center [629, 246] width 106 height 38
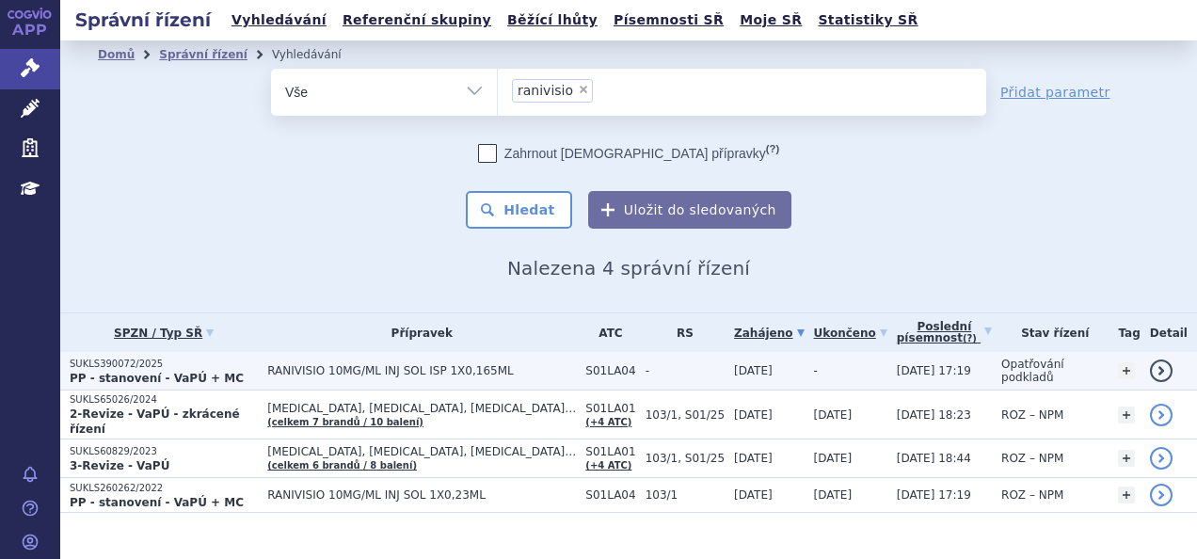
click at [247, 371] on p "PP - stanovení - VaPÚ + MC" at bounding box center [164, 378] width 188 height 15
click at [292, 364] on span "RANIVISIO 10MG/ML INJ SOL ISP 1X0,165ML" at bounding box center [421, 370] width 309 height 13
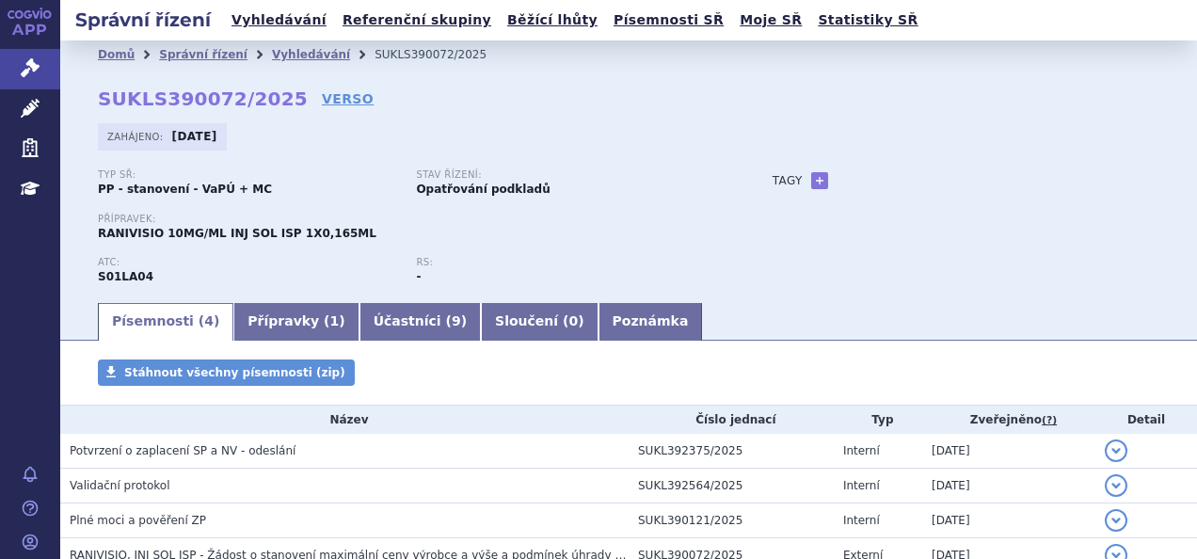
scroll to position [126, 0]
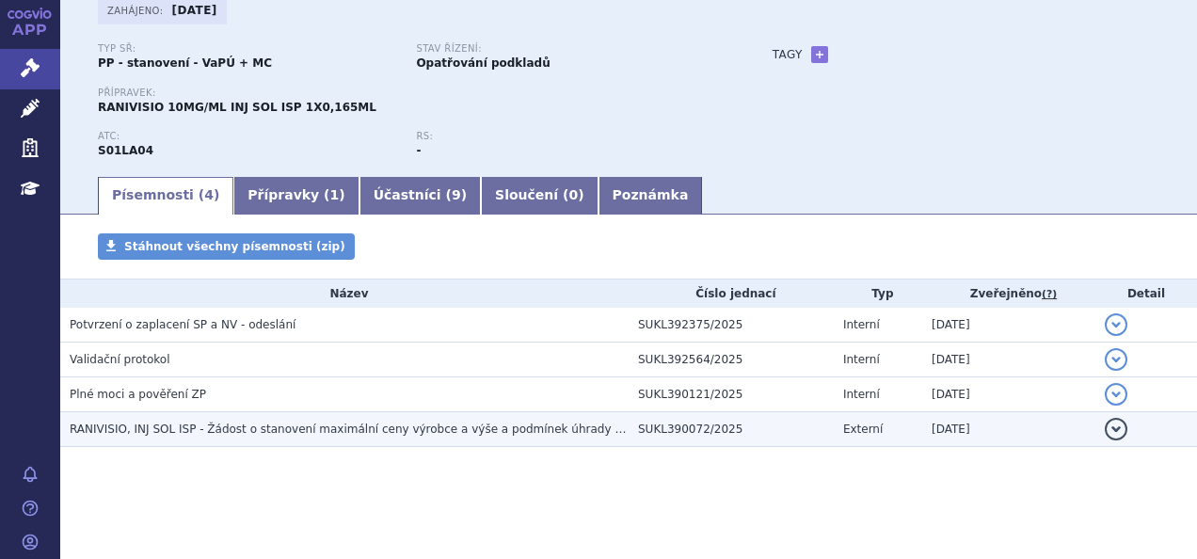
click at [399, 417] on td "RANIVISIO, INJ SOL ISP - Žádost o stanovení maximální ceny výrobce a výše a pod…" at bounding box center [344, 429] width 568 height 35
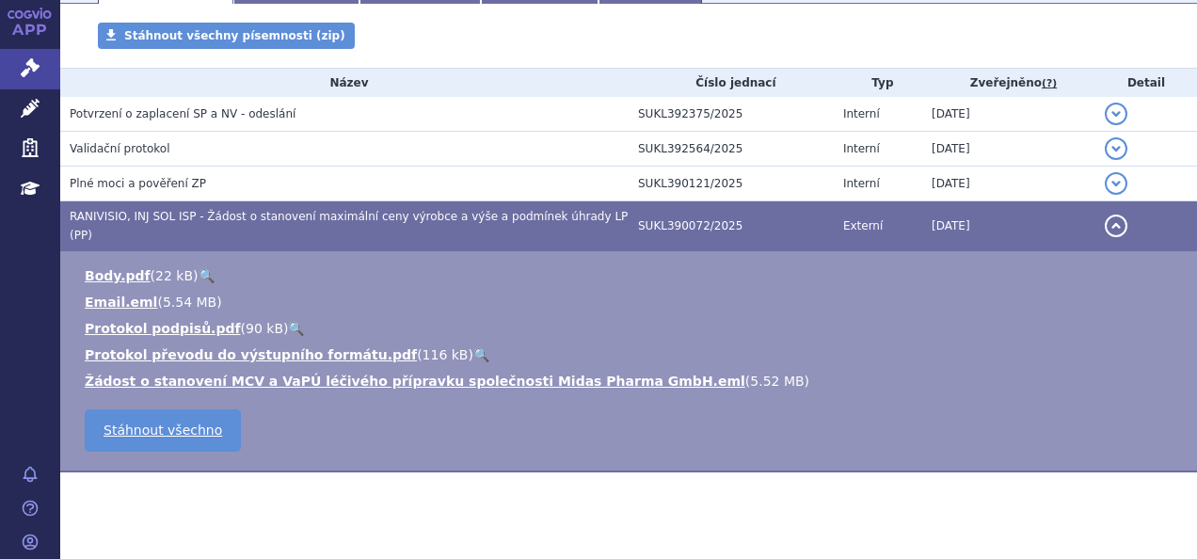
scroll to position [0, 0]
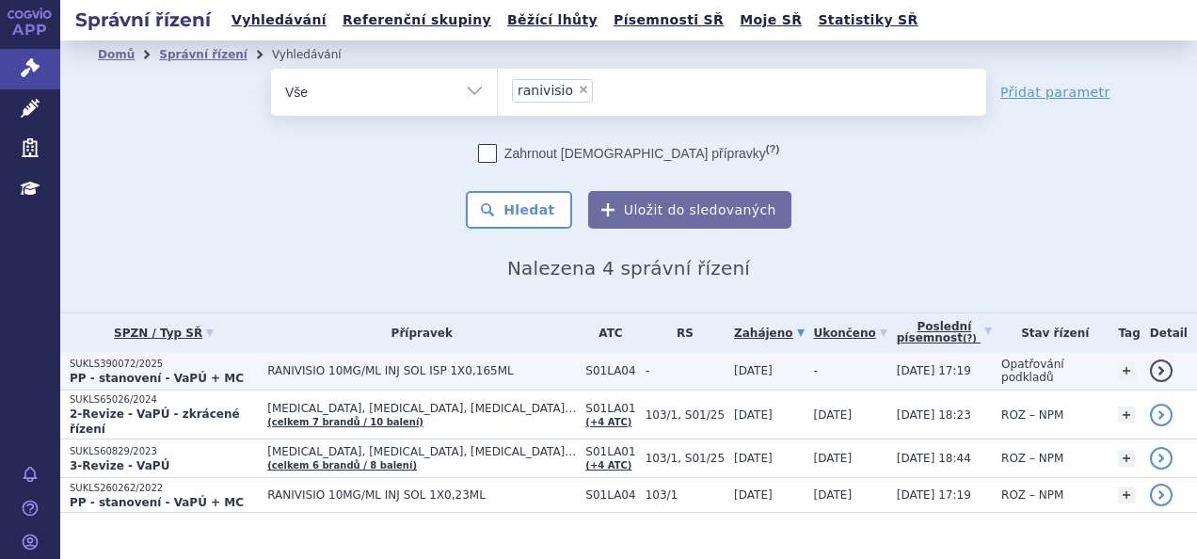
click at [229, 371] on p "PP - stanovení - VaPÚ + MC" at bounding box center [164, 378] width 188 height 15
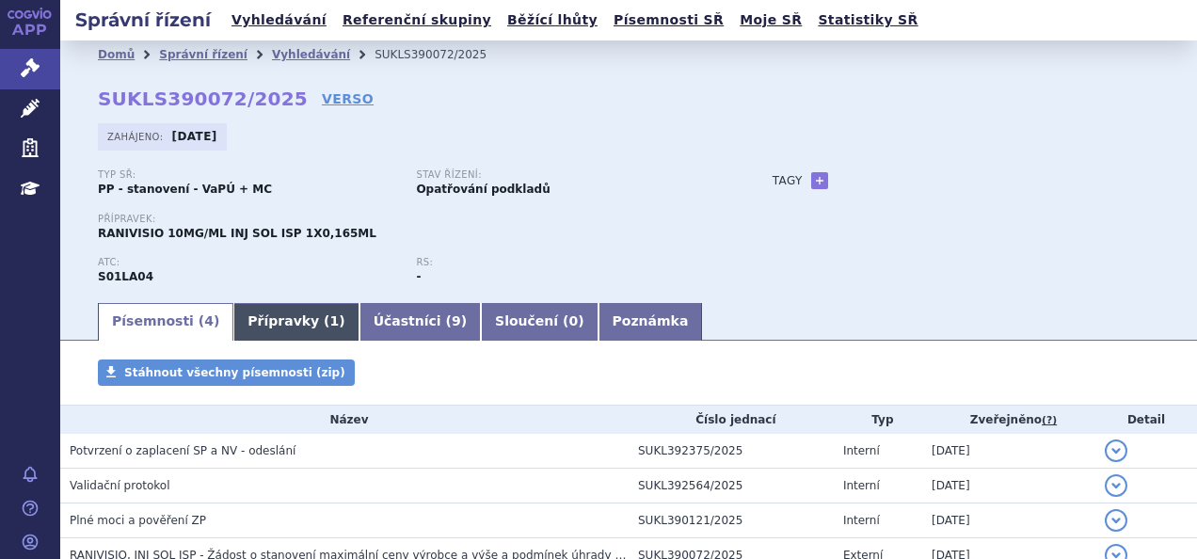
click at [294, 319] on link "Přípravky ( 1 )" at bounding box center [295, 322] width 125 height 38
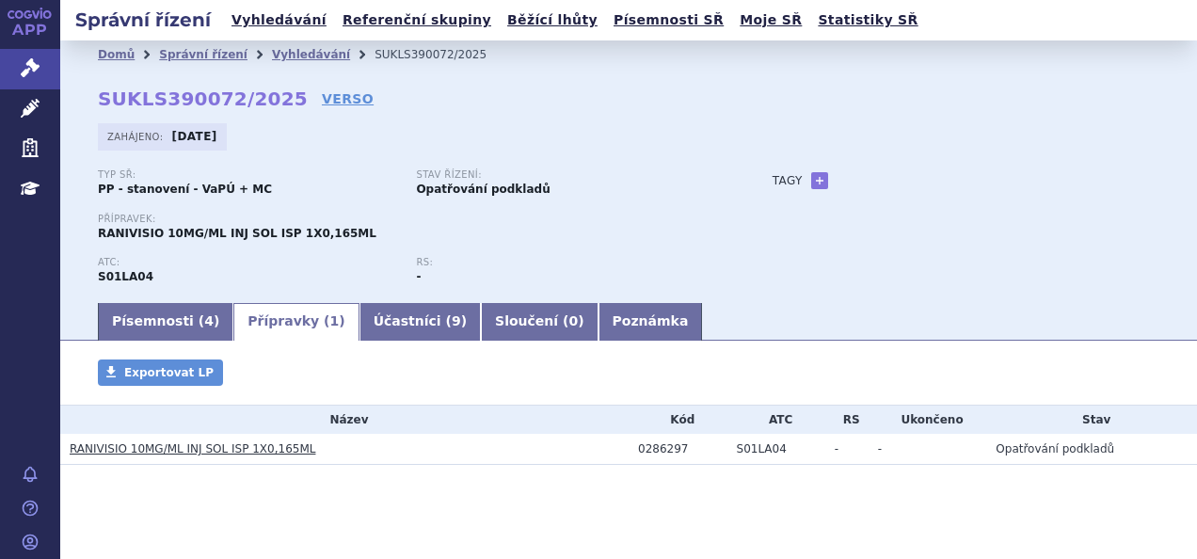
click at [230, 451] on link "RANIVISIO 10MG/ML INJ SOL ISP 1X0,165ML" at bounding box center [193, 448] width 246 height 13
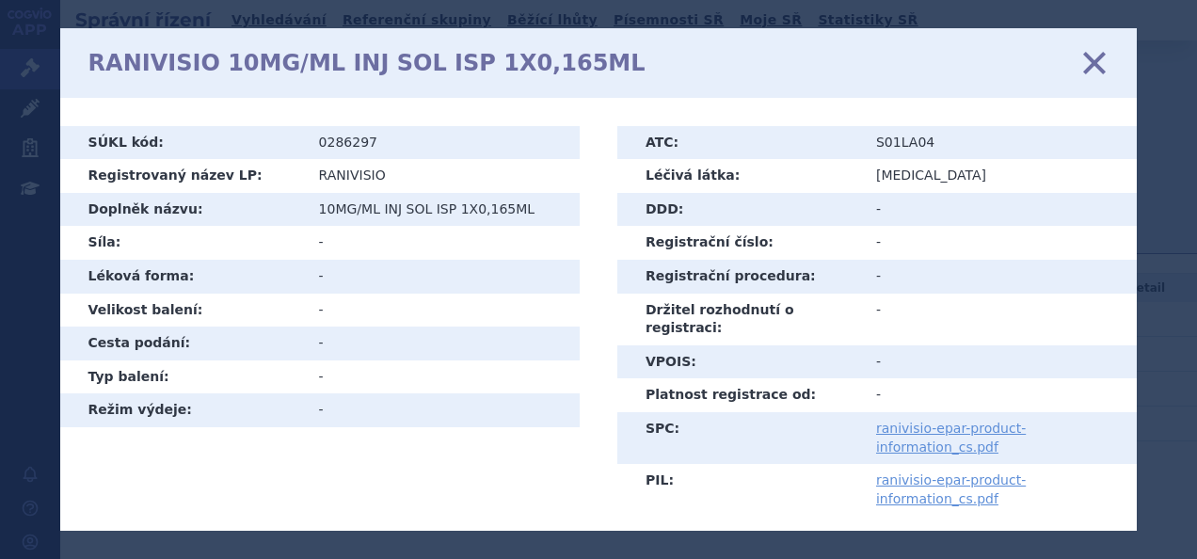
click at [886, 419] on td "ranivisio-epar-product-information_cs.pdf" at bounding box center [999, 438] width 275 height 52
click at [897, 428] on link "ranivisio-epar-product-information_cs.pdf" at bounding box center [951, 437] width 150 height 34
click at [1099, 70] on icon at bounding box center [1094, 62] width 40 height 40
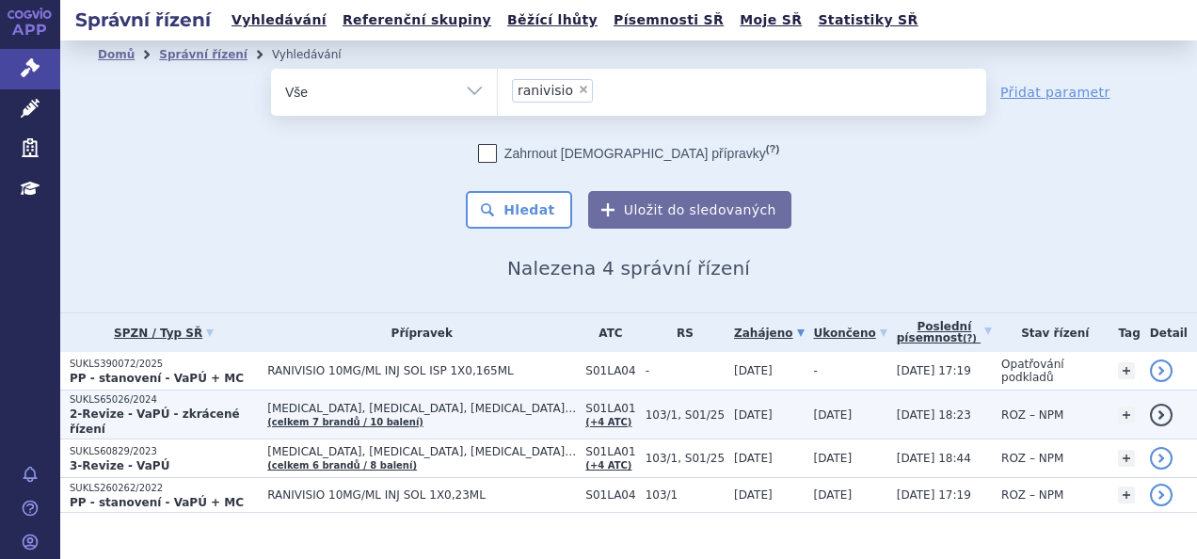
click at [240, 407] on strong "2-Revize - VaPÚ - zkrácené řízení" at bounding box center [155, 421] width 170 height 28
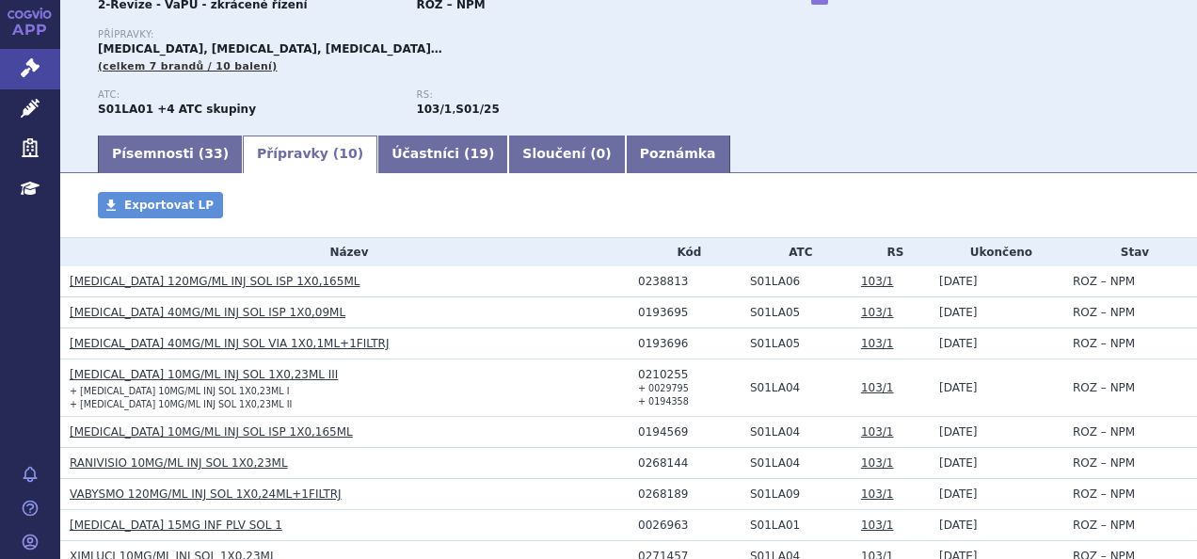
scroll to position [325, 0]
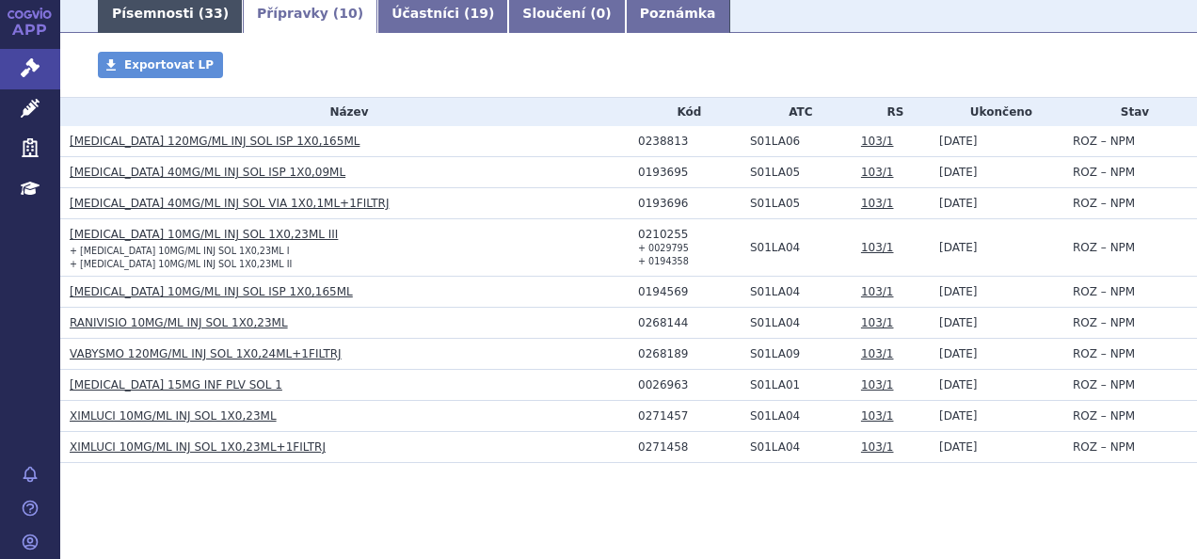
click at [166, 33] on link "Písemnosti ( 33 )" at bounding box center [170, 14] width 145 height 38
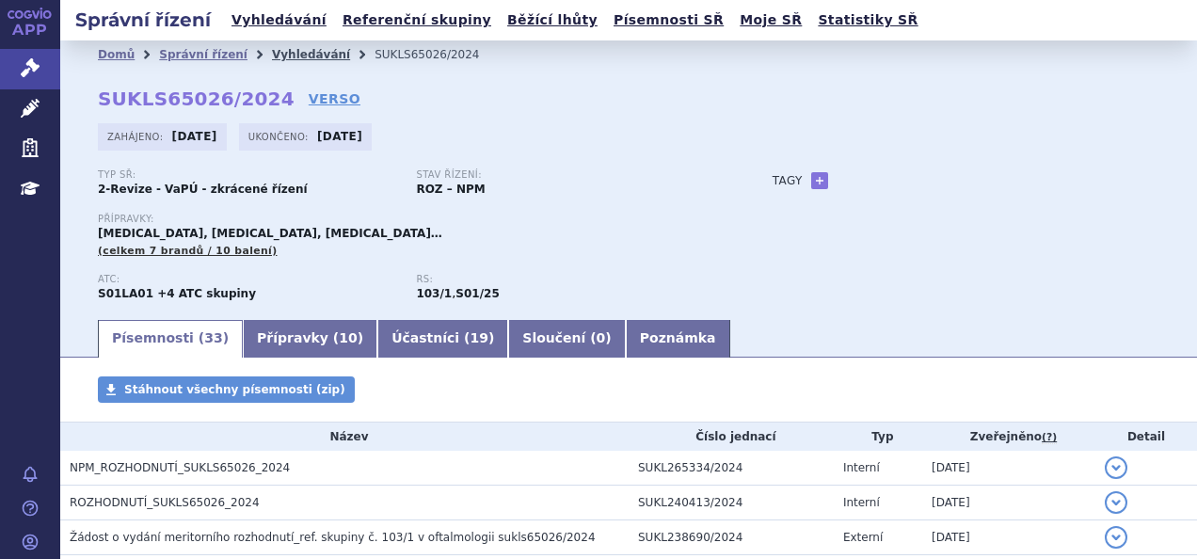
click at [295, 54] on link "Vyhledávání" at bounding box center [311, 54] width 78 height 13
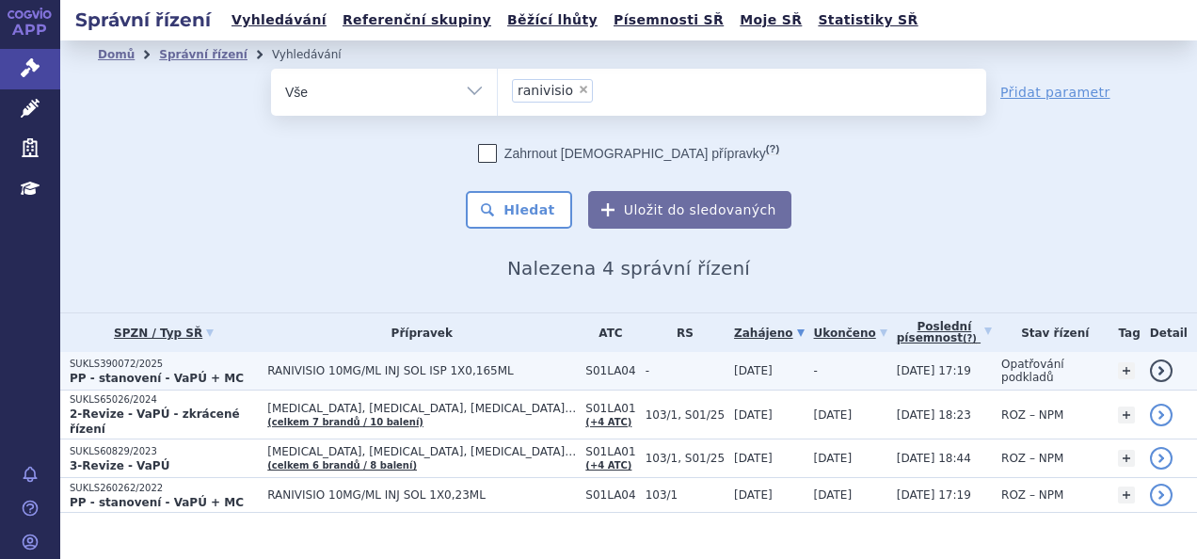
click at [248, 362] on p "SUKLS390072/2025" at bounding box center [164, 363] width 188 height 13
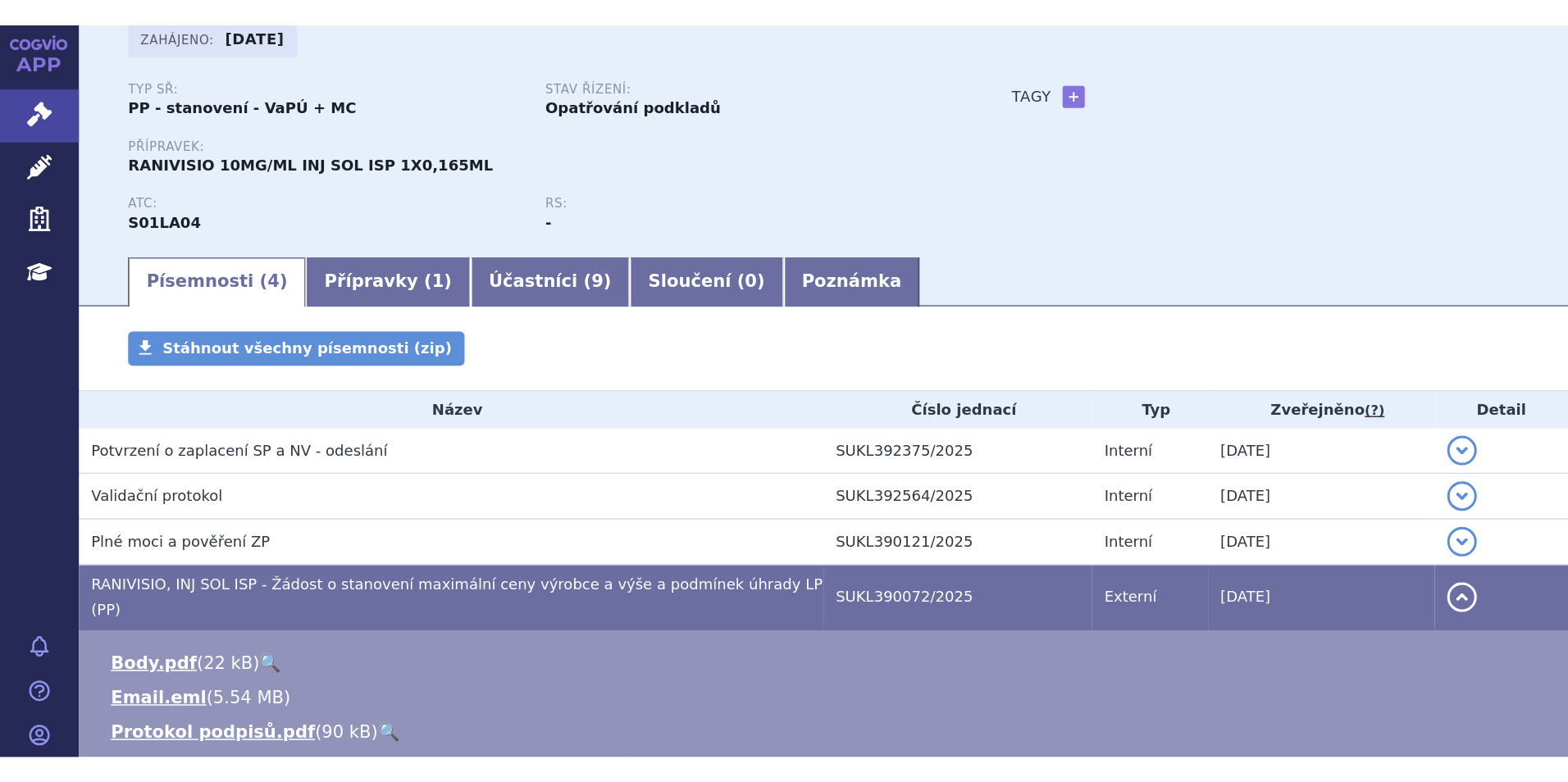
scroll to position [303, 0]
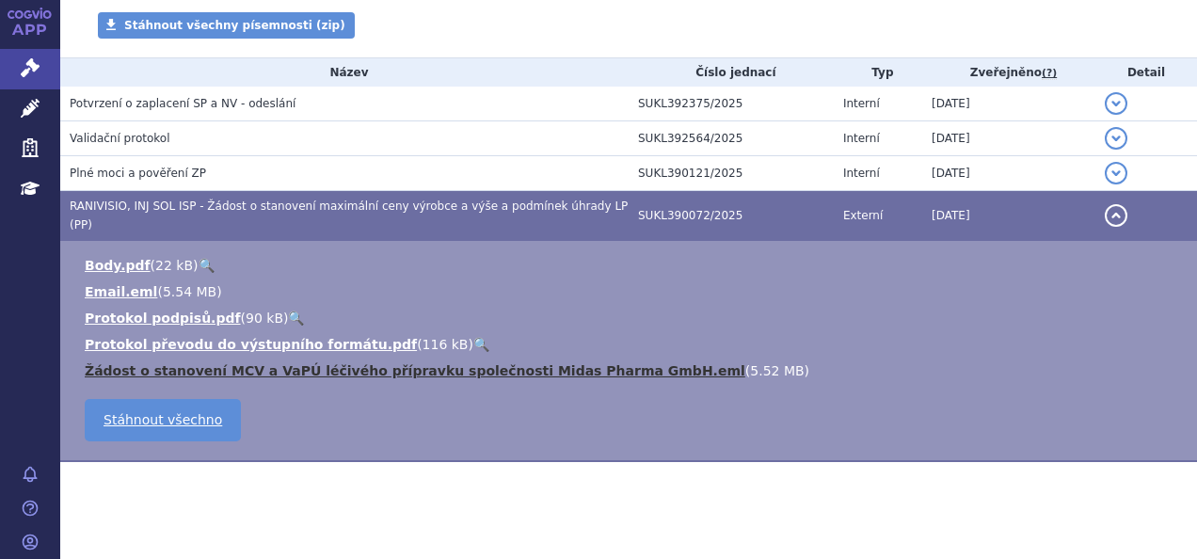
click at [602, 363] on link "Žádost o stanovení MCV a VaPÚ léčivého přípravku společnosti Midas Pharma GmbH.…" at bounding box center [415, 370] width 660 height 15
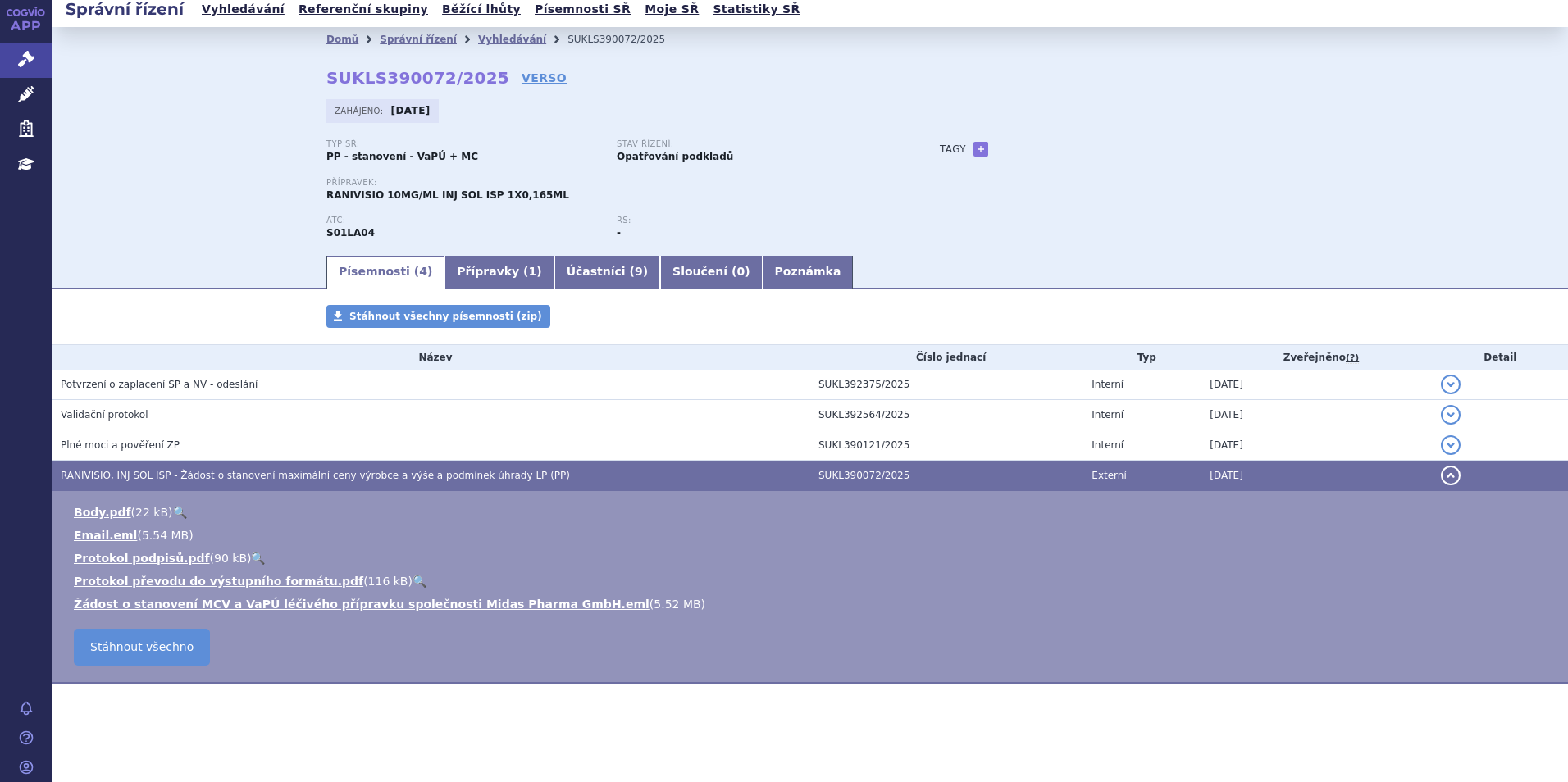
scroll to position [3, 0]
